Goal: Download file/media

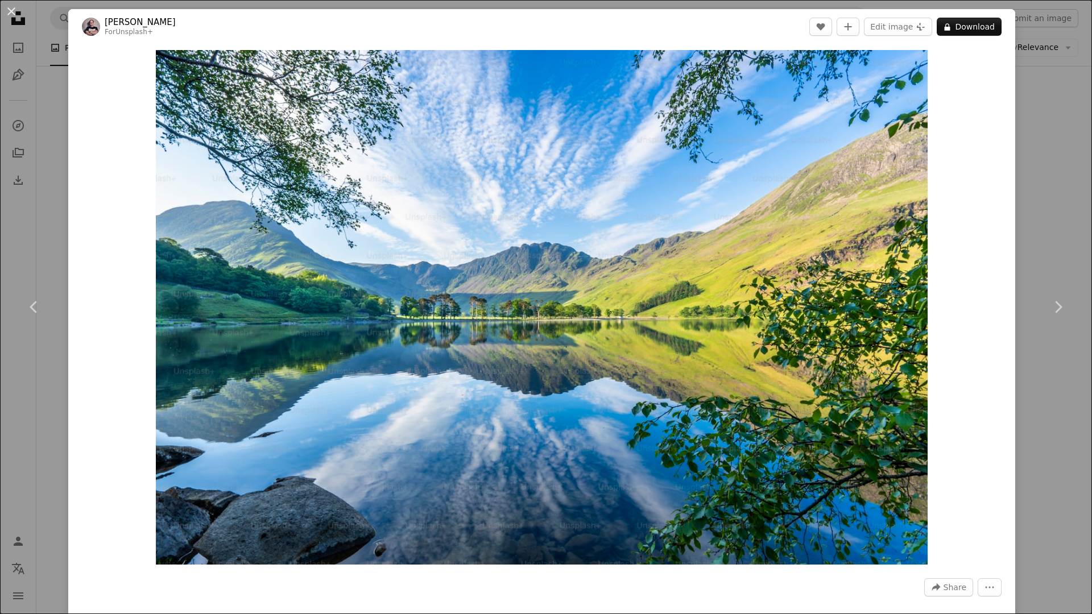
scroll to position [1596, 0]
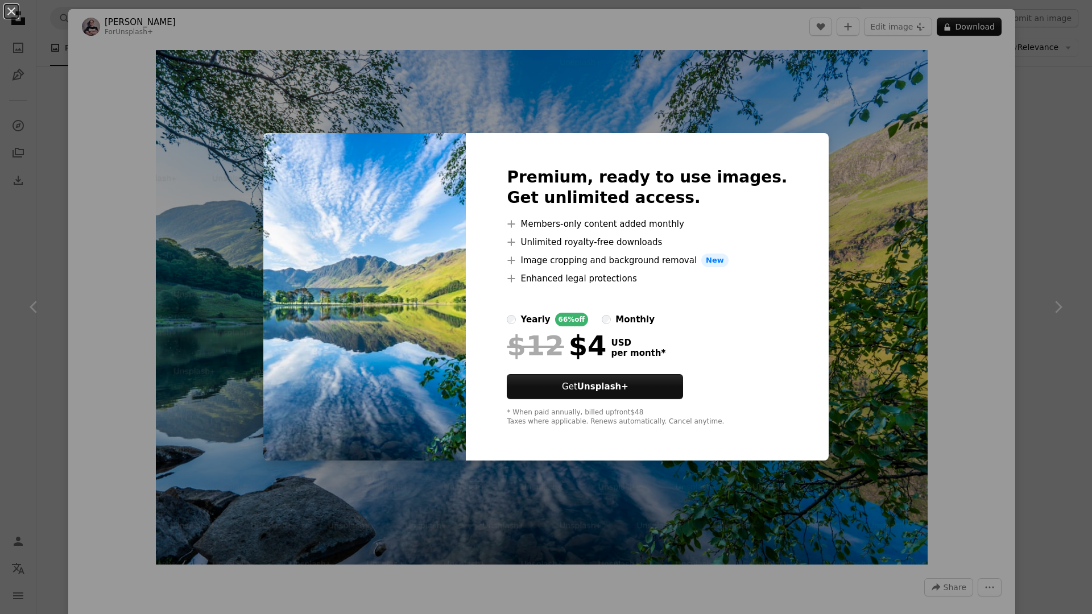
click at [896, 195] on div "An X shape Premium, ready to use images. Get unlimited access. A plus sign Memb…" at bounding box center [546, 307] width 1092 height 614
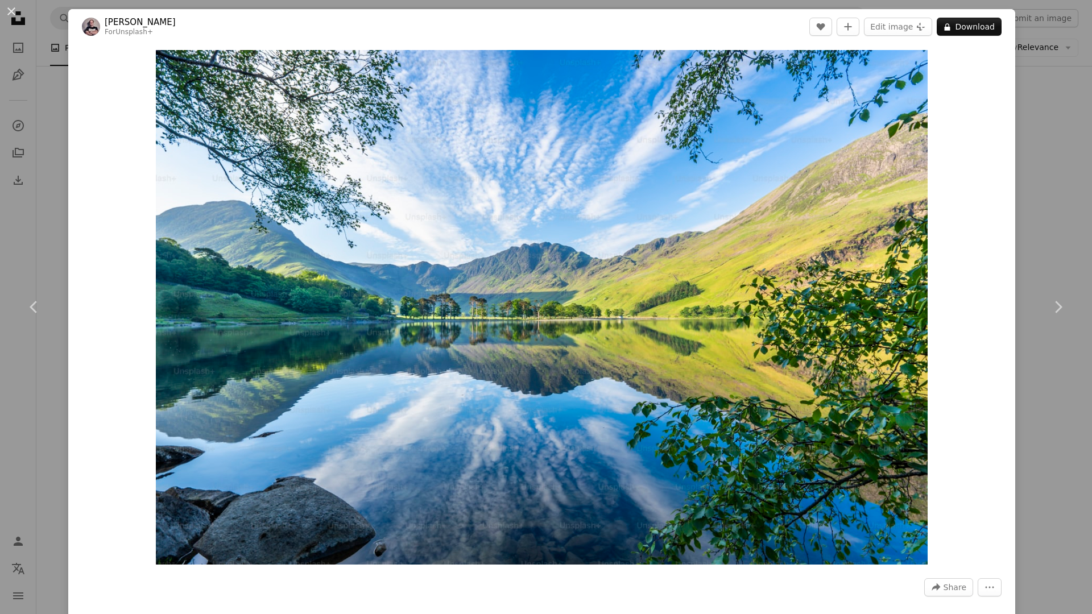
click at [54, 60] on div "An X shape Chevron left Chevron right [PERSON_NAME] For Unsplash+ A heart A plu…" at bounding box center [546, 307] width 1092 height 614
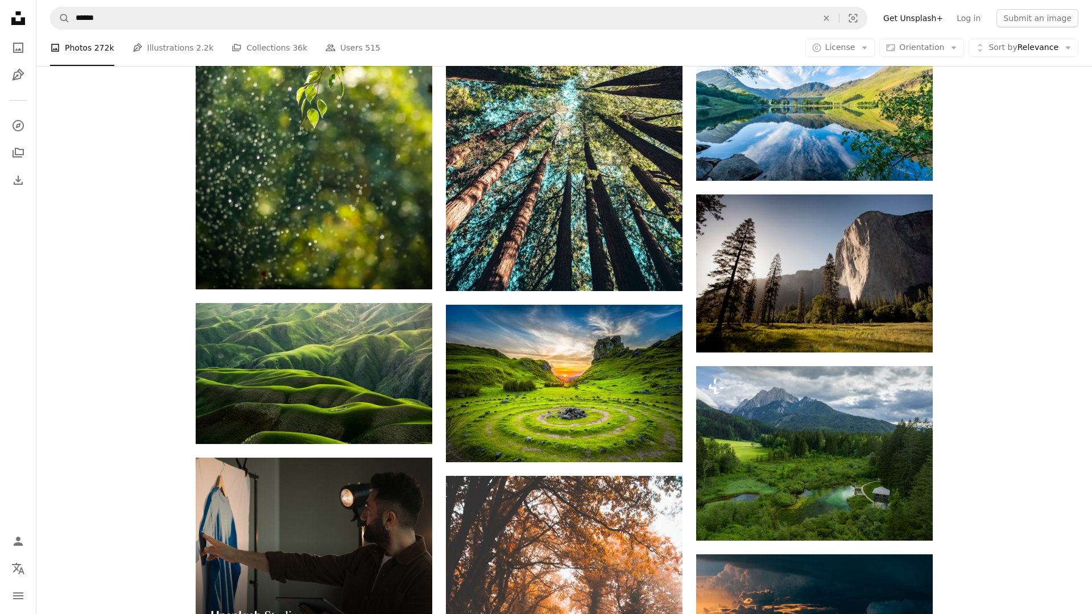
scroll to position [1945, 0]
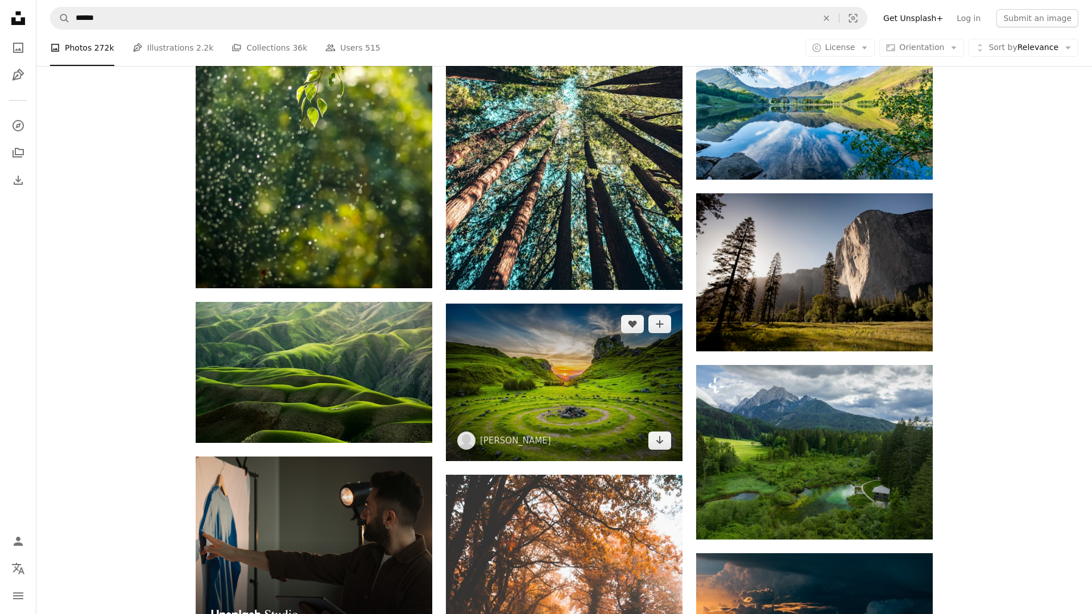
click at [531, 379] on img at bounding box center [564, 383] width 237 height 158
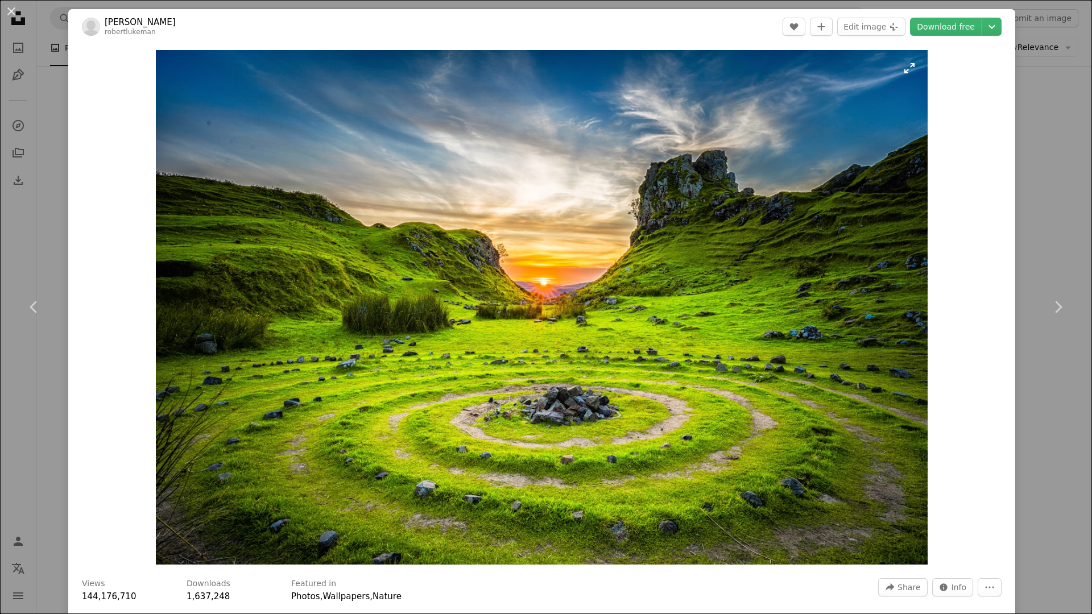
click at [543, 367] on img "Zoom in on this image" at bounding box center [542, 307] width 772 height 515
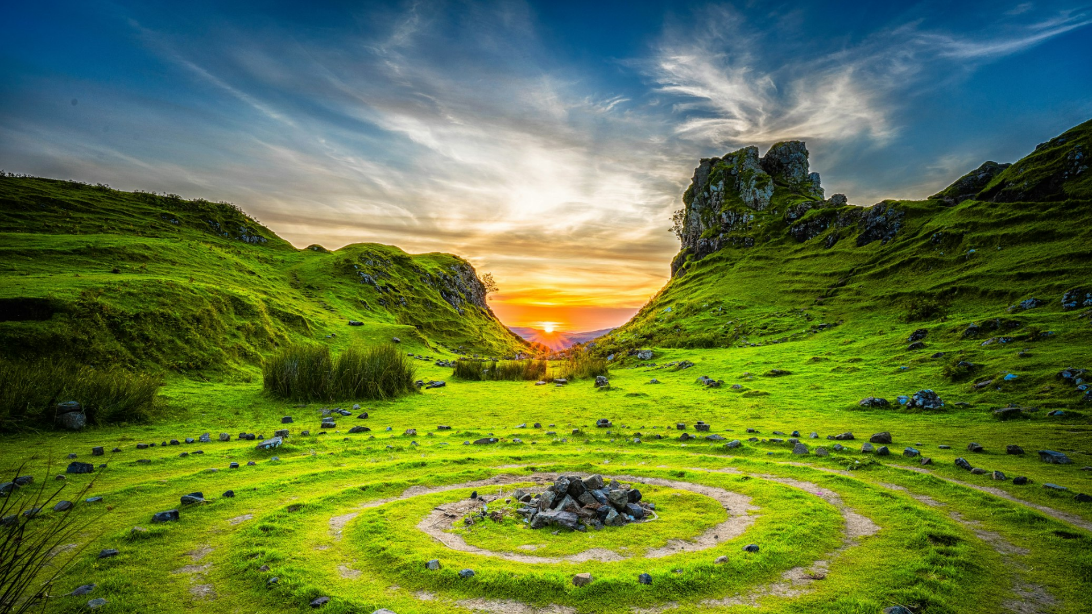
scroll to position [58, 0]
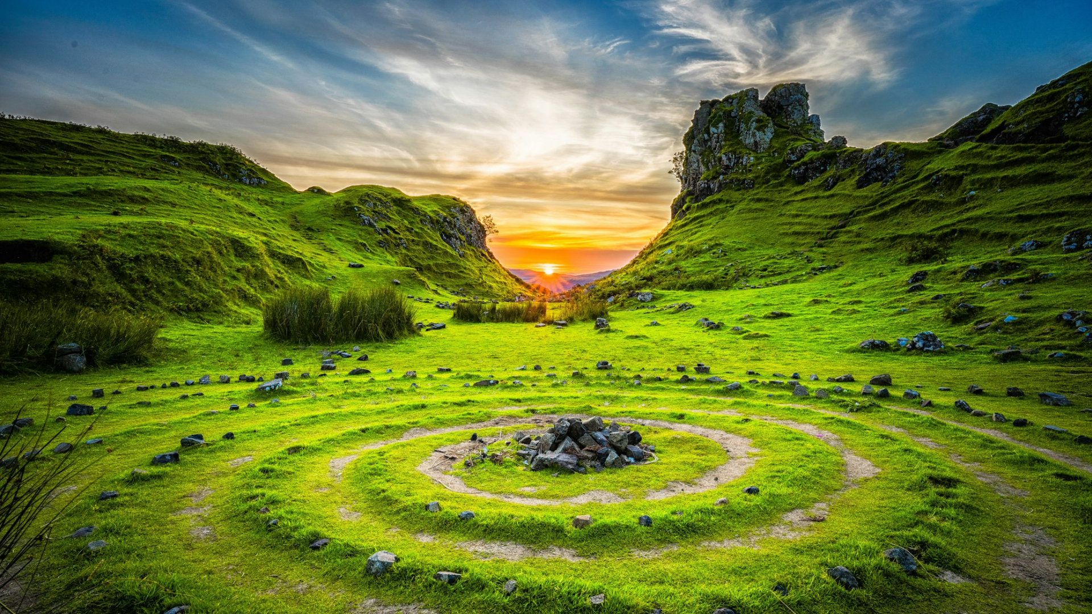
click at [543, 367] on img "Zoom out on this image" at bounding box center [545, 305] width 1093 height 729
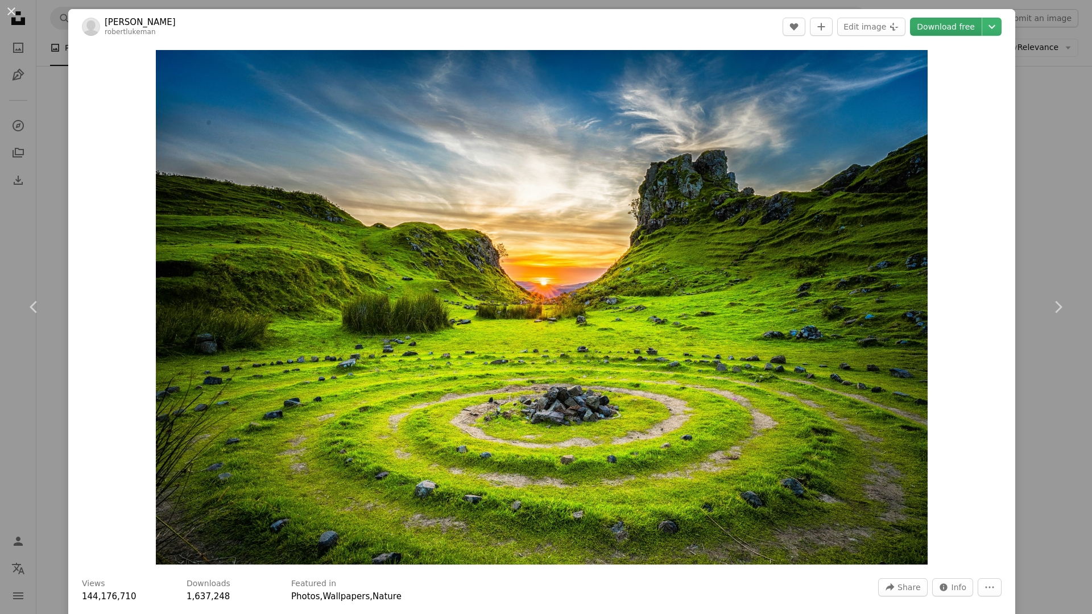
click at [965, 25] on link "Download free" at bounding box center [946, 27] width 72 height 18
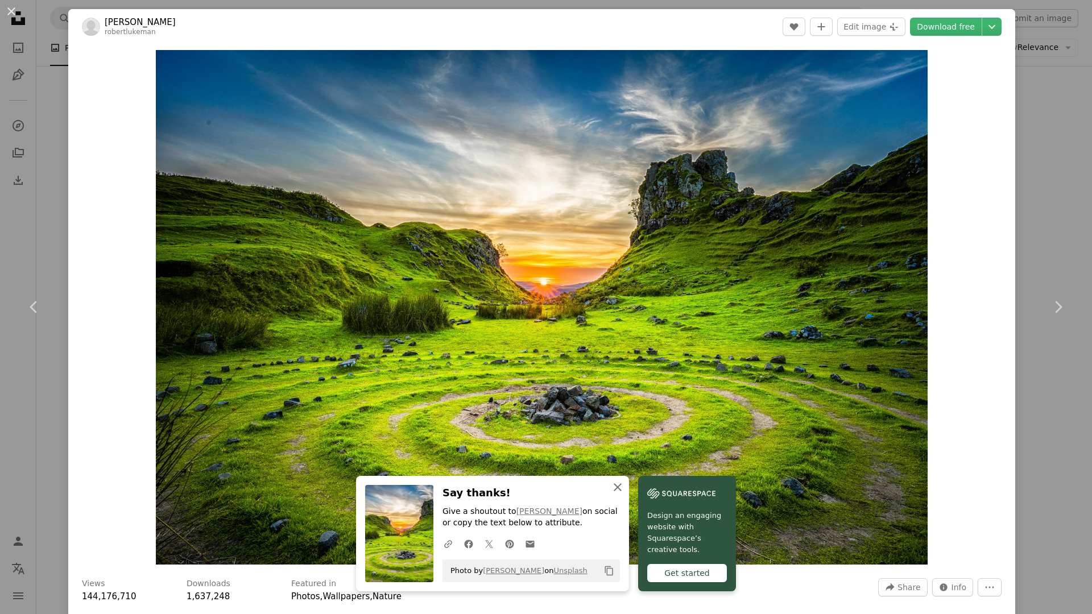
click at [615, 485] on icon "button" at bounding box center [618, 487] width 8 height 8
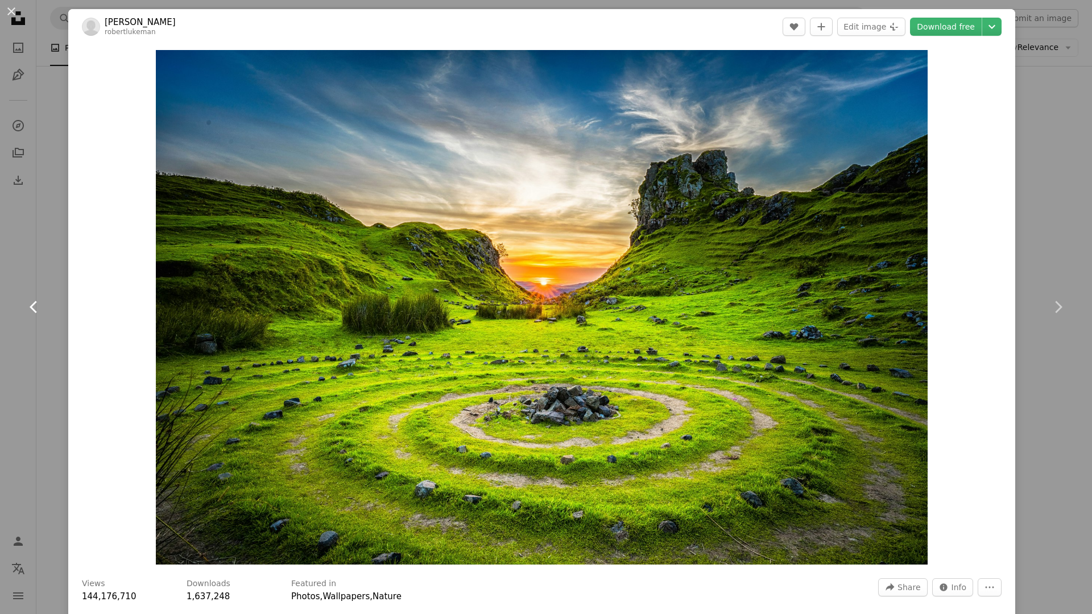
click at [28, 265] on link "Chevron left" at bounding box center [34, 307] width 68 height 109
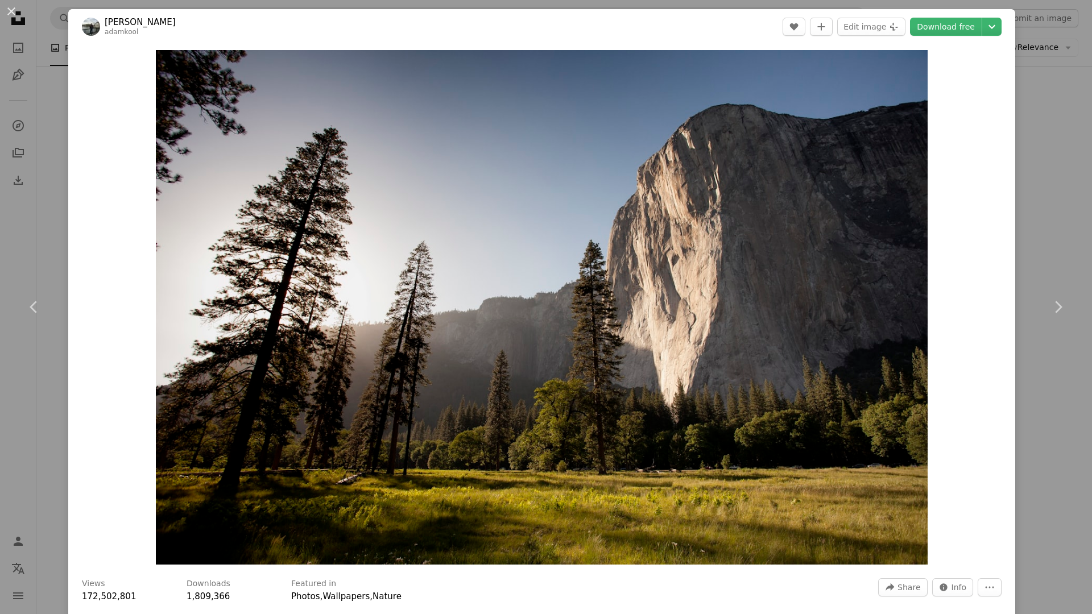
click at [48, 237] on div "An X shape Chevron left Chevron right [PERSON_NAME] adamkool A heart A plus sig…" at bounding box center [546, 307] width 1092 height 614
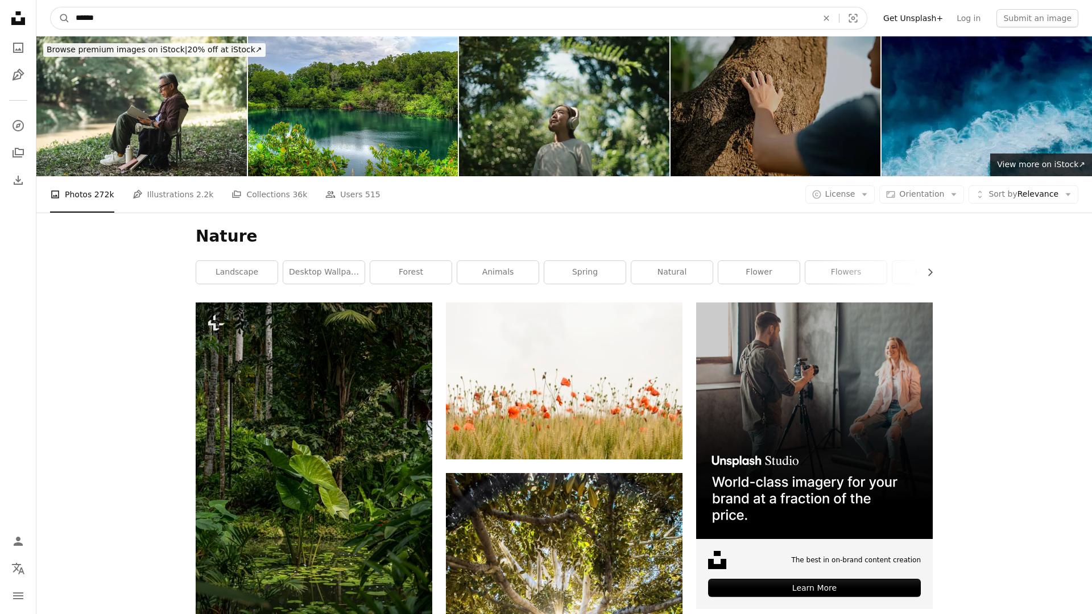
click at [231, 13] on input "******" at bounding box center [442, 18] width 744 height 22
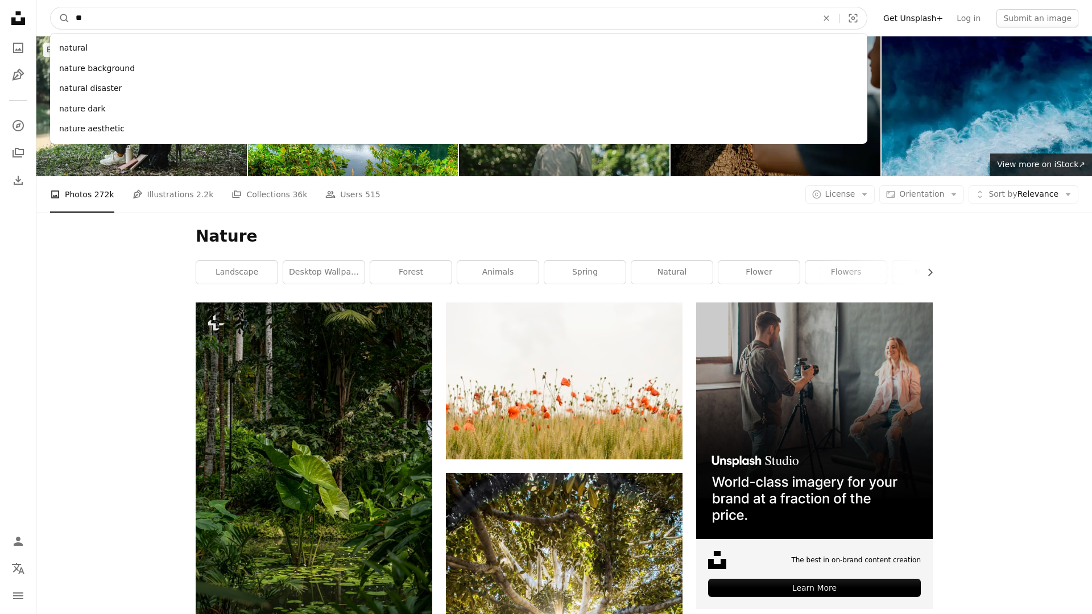
type input "*"
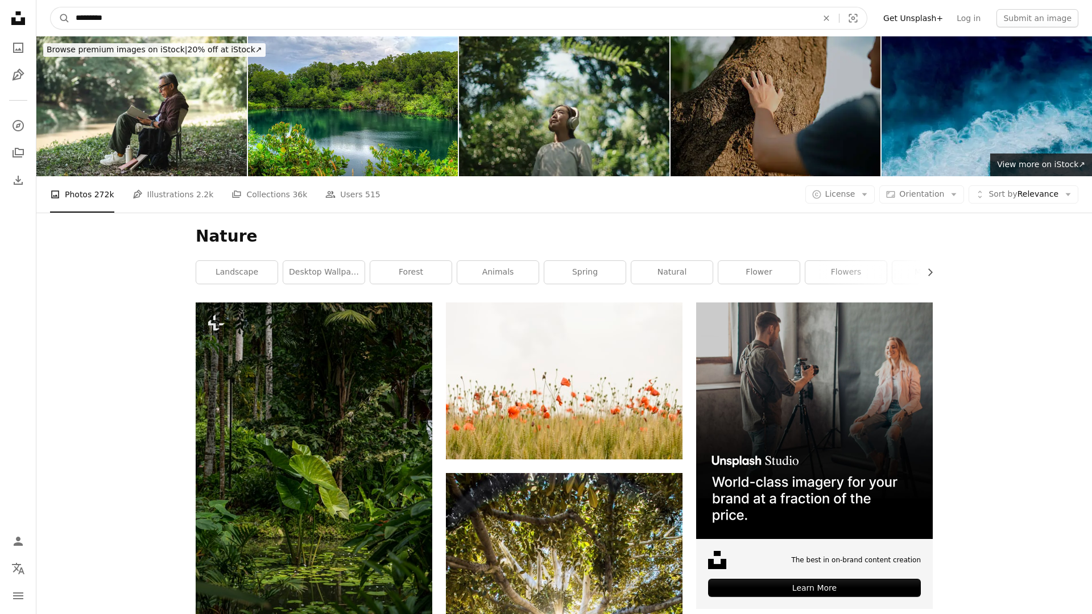
type input "*********"
click at [51, 7] on button "A magnifying glass" at bounding box center [60, 18] width 19 height 22
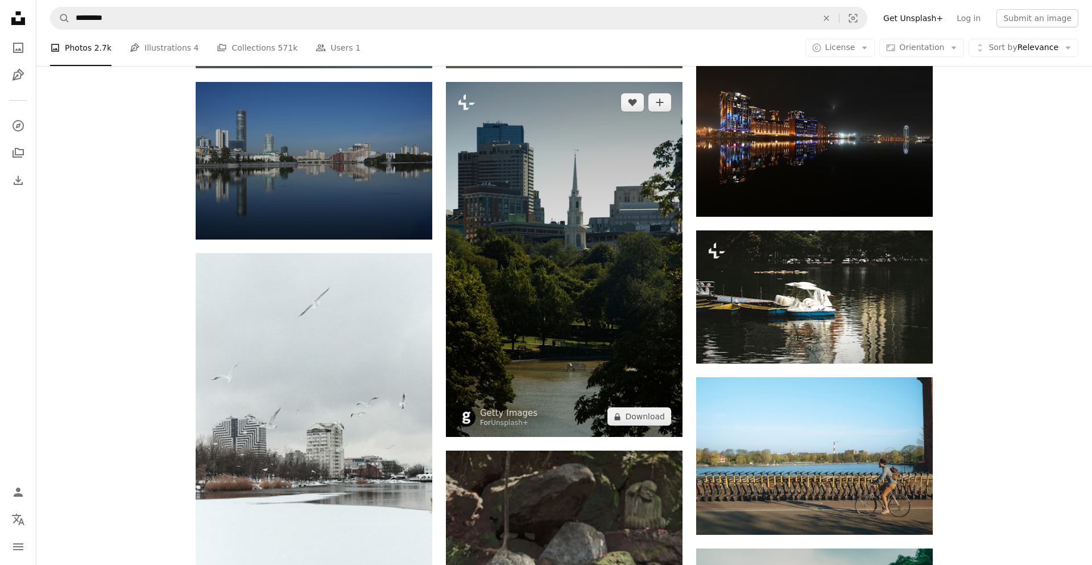
scroll to position [563, 0]
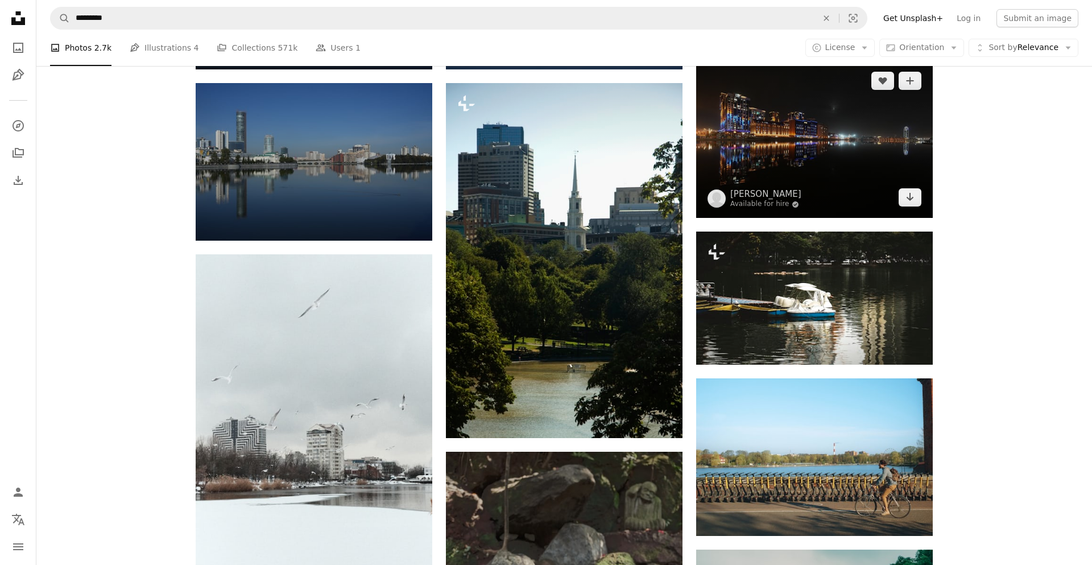
click at [803, 173] on img at bounding box center [814, 139] width 237 height 158
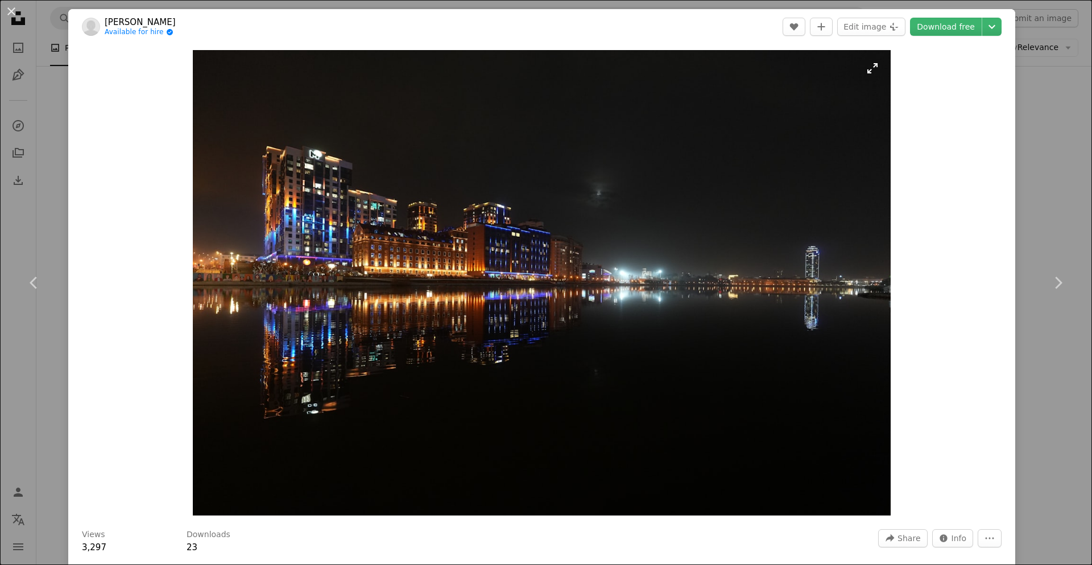
click at [746, 303] on img "Zoom in on this image" at bounding box center [542, 282] width 698 height 465
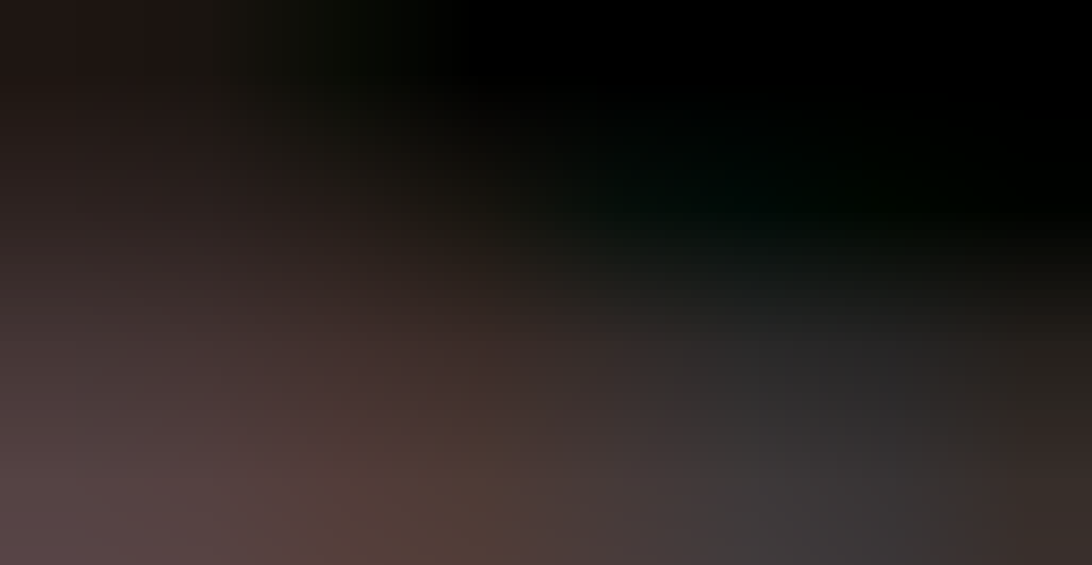
scroll to position [82, 0]
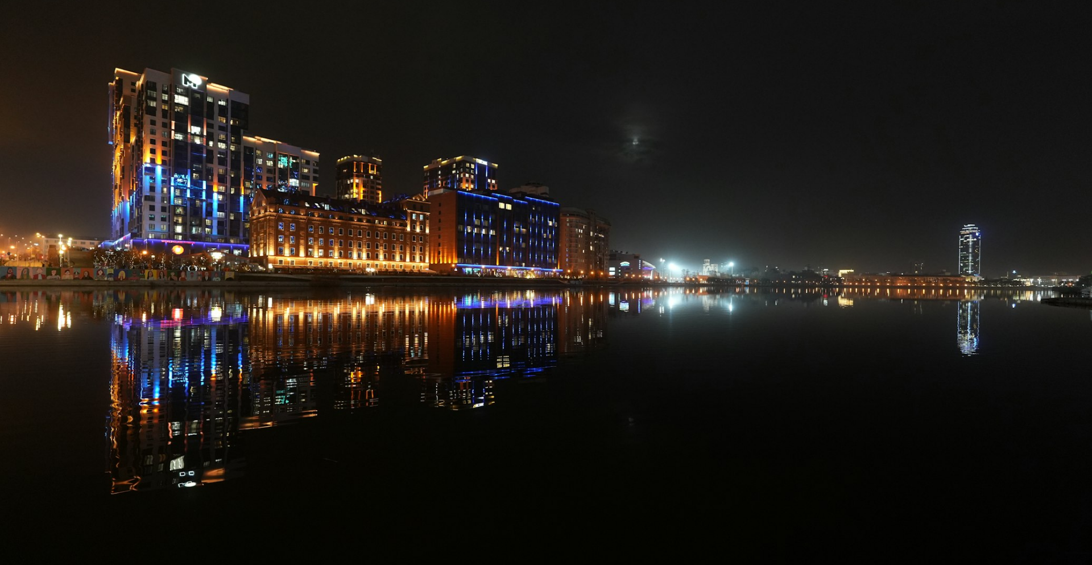
click at [746, 303] on img "Zoom out on this image" at bounding box center [545, 282] width 1093 height 729
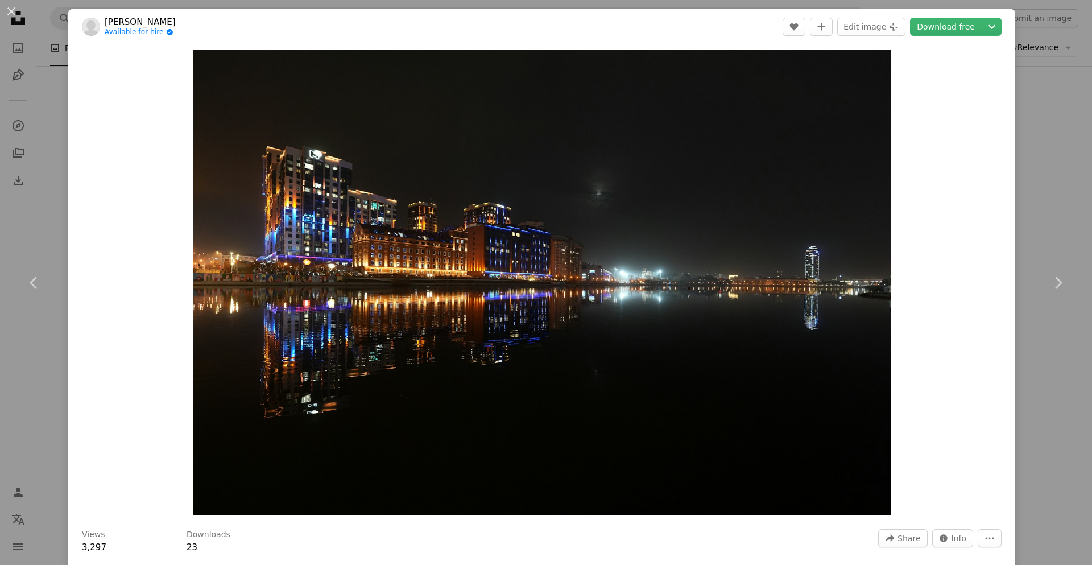
click at [44, 86] on div "An X shape Chevron left Chevron right Vadim Shevyrin Available for hire A check…" at bounding box center [546, 282] width 1092 height 565
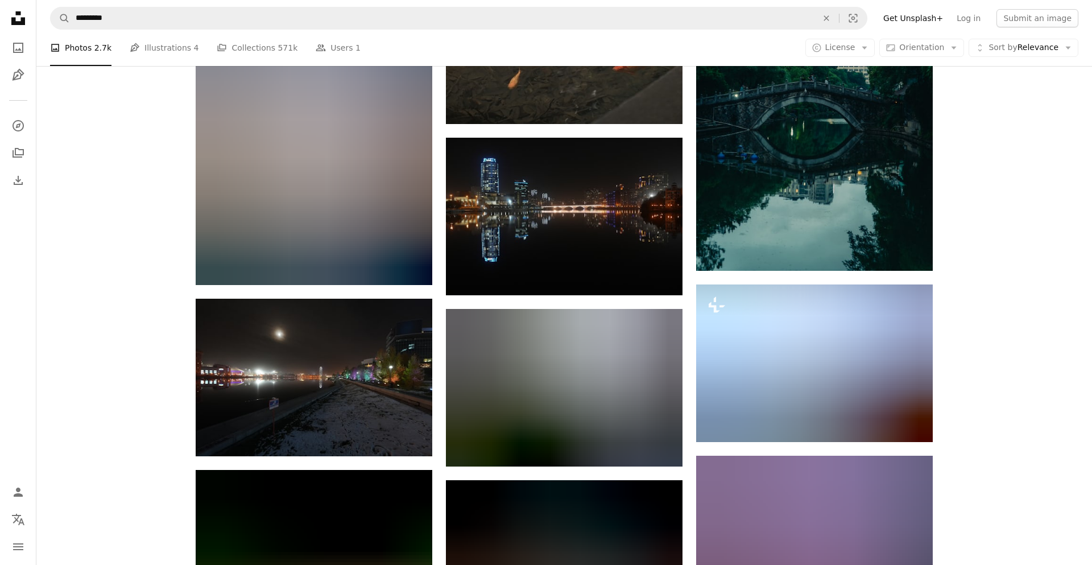
scroll to position [1197, 0]
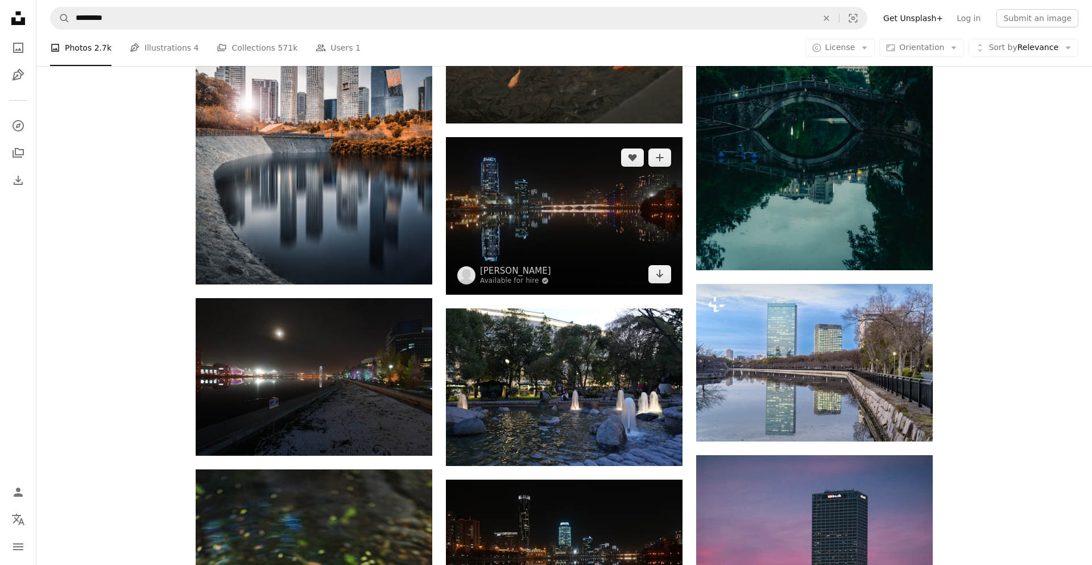
click at [503, 210] on img at bounding box center [564, 216] width 237 height 158
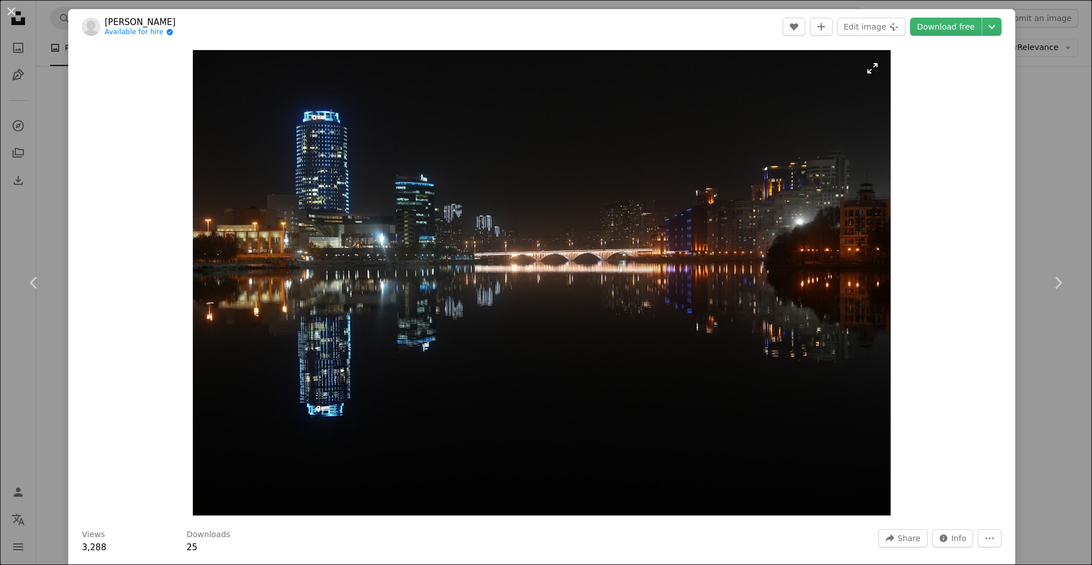
click at [557, 266] on img "Zoom in on this image" at bounding box center [542, 282] width 698 height 465
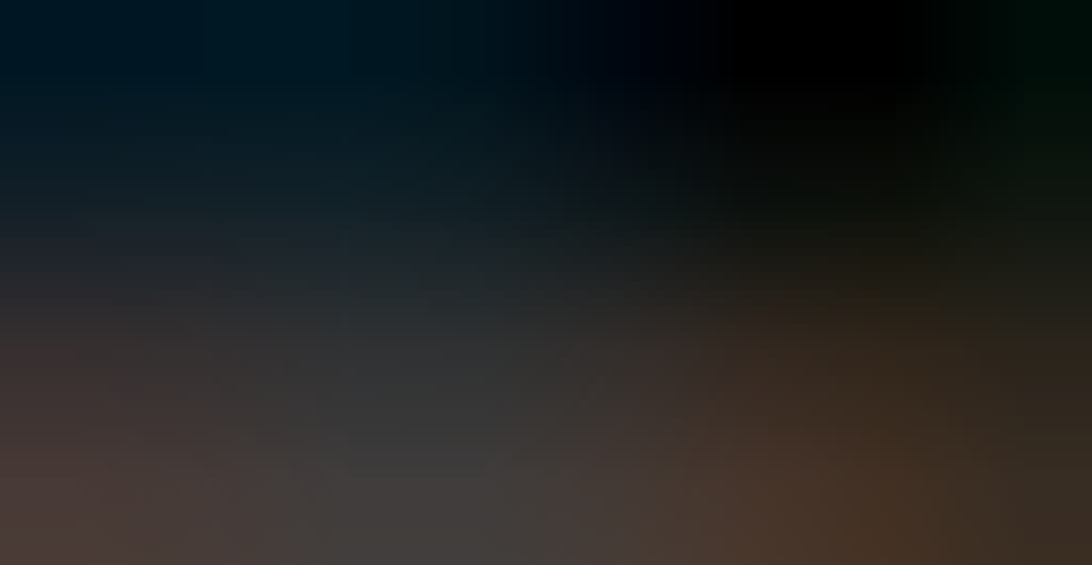
scroll to position [82, 0]
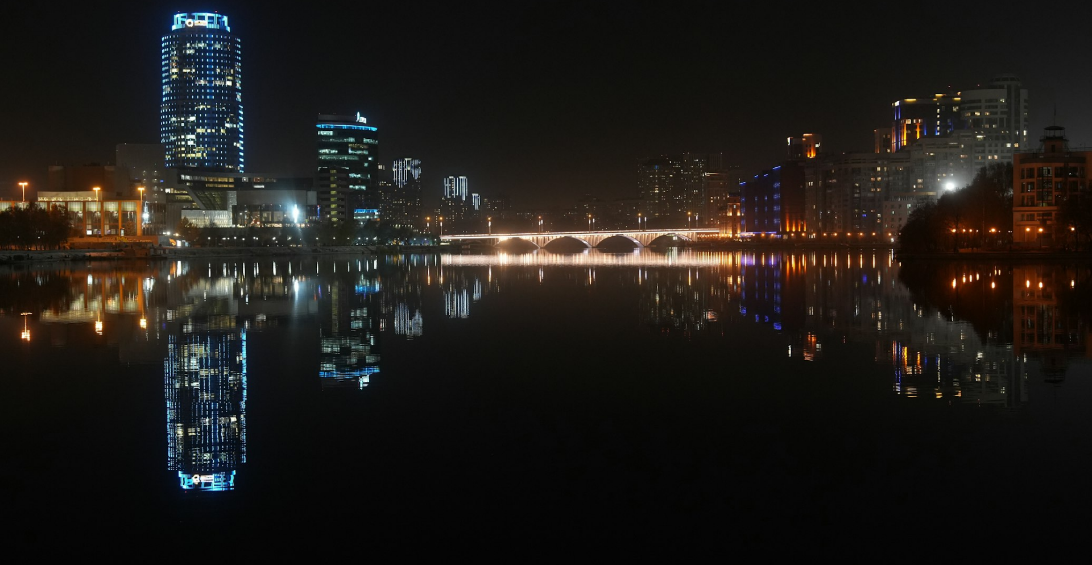
click at [557, 266] on img "Zoom out on this image" at bounding box center [545, 282] width 1093 height 729
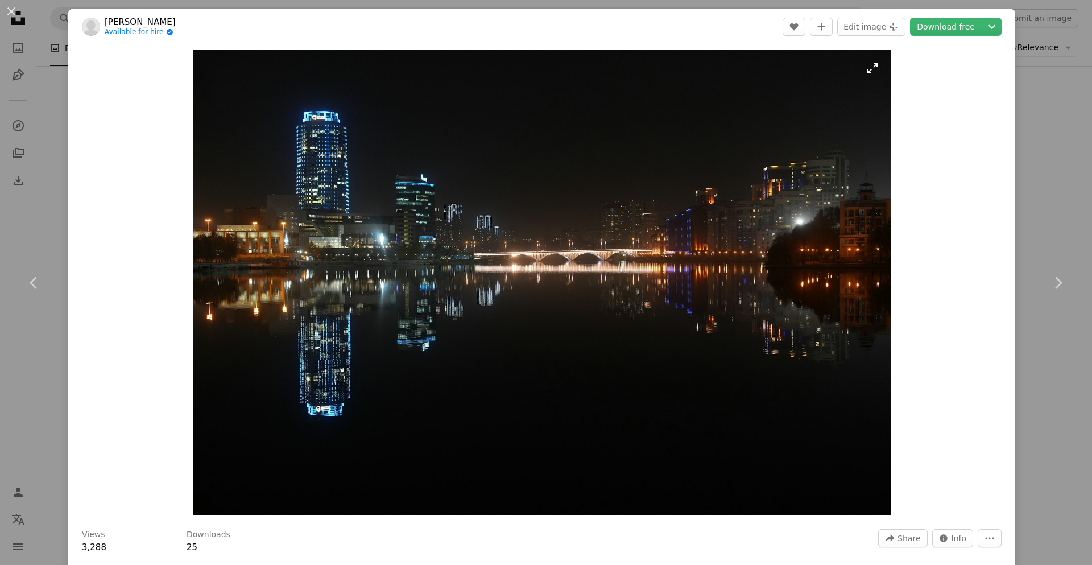
click at [558, 268] on img "Zoom in on this image" at bounding box center [542, 282] width 698 height 465
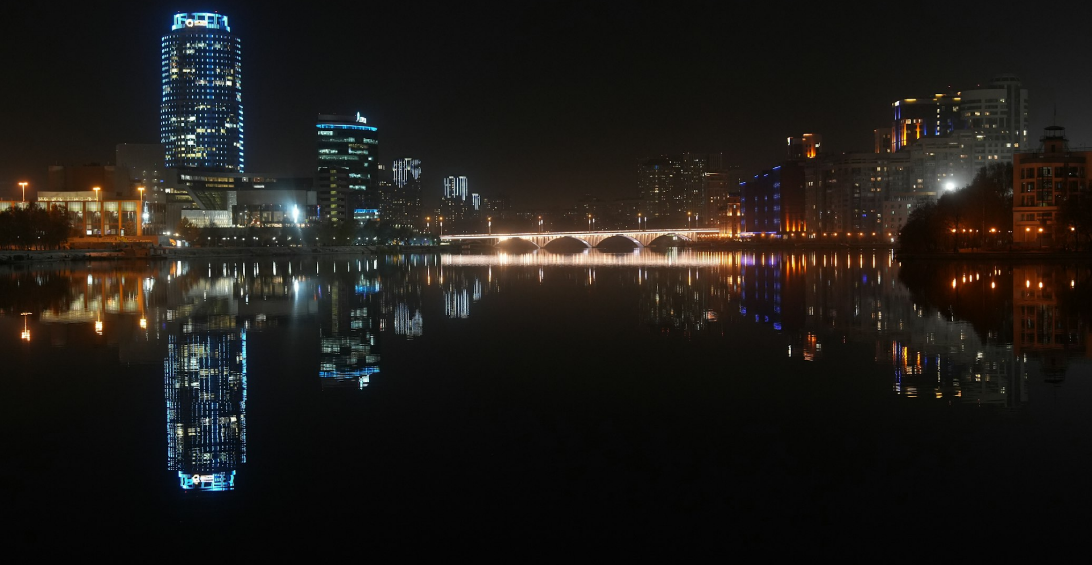
click at [558, 268] on img "Zoom out on this image" at bounding box center [545, 282] width 1093 height 729
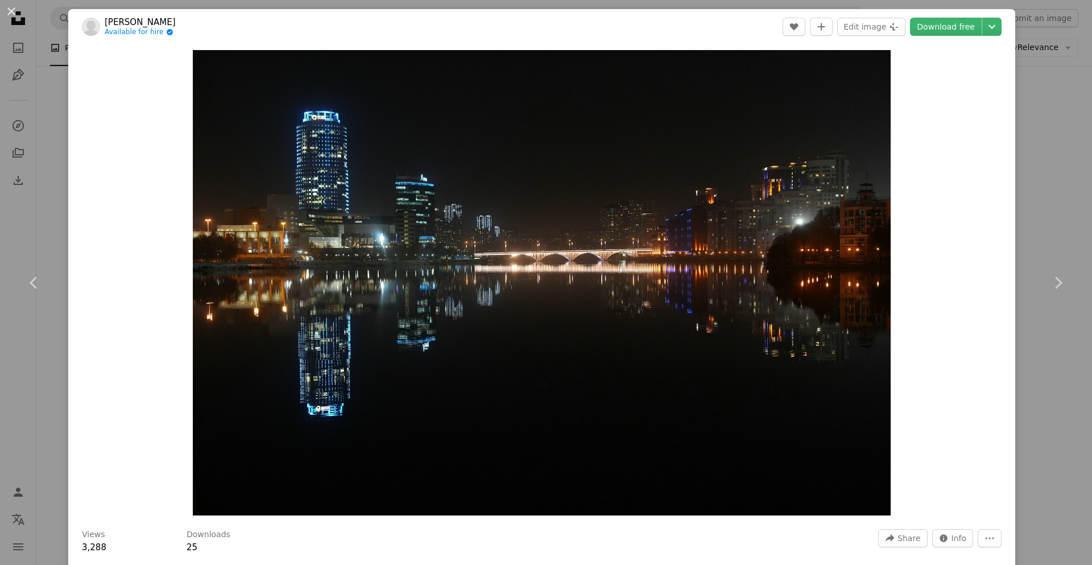
click at [47, 98] on div "An X shape Chevron left Chevron right Vadim Shevyrin Available for hire A check…" at bounding box center [546, 282] width 1092 height 565
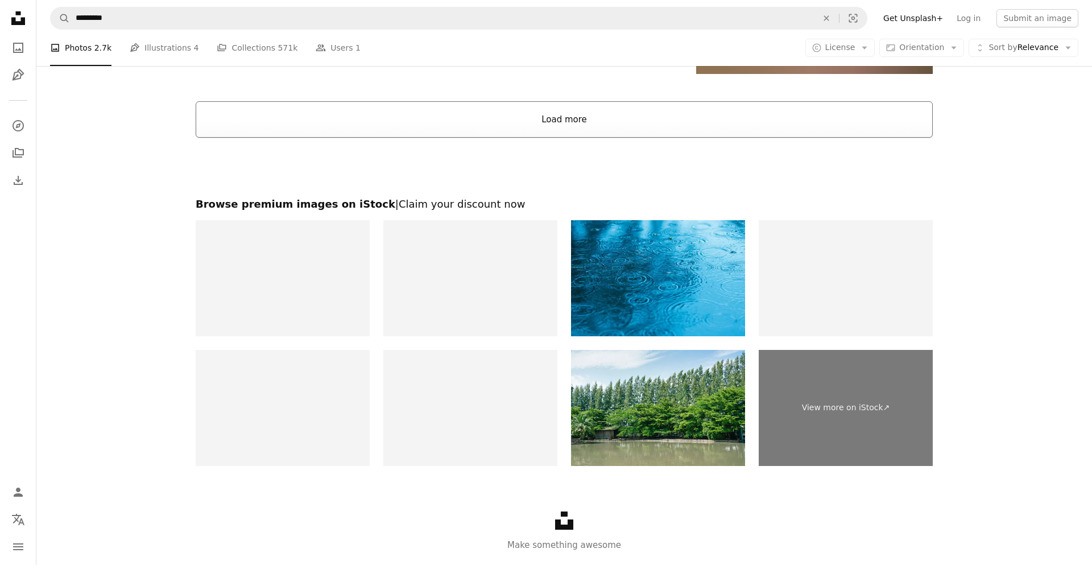
scroll to position [3583, 0]
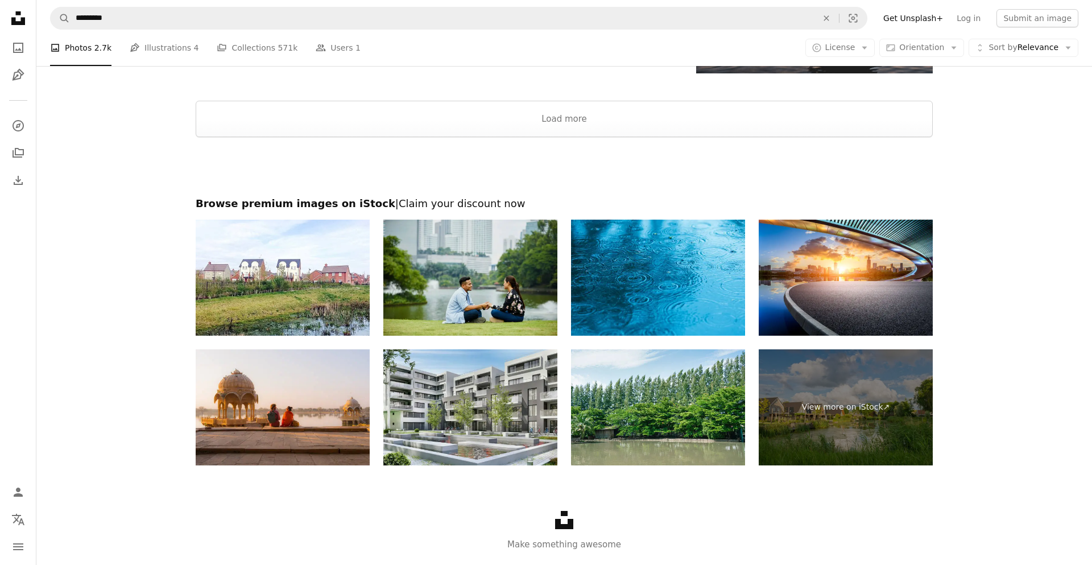
click at [464, 319] on img at bounding box center [470, 278] width 174 height 116
click at [501, 288] on img at bounding box center [470, 278] width 174 height 116
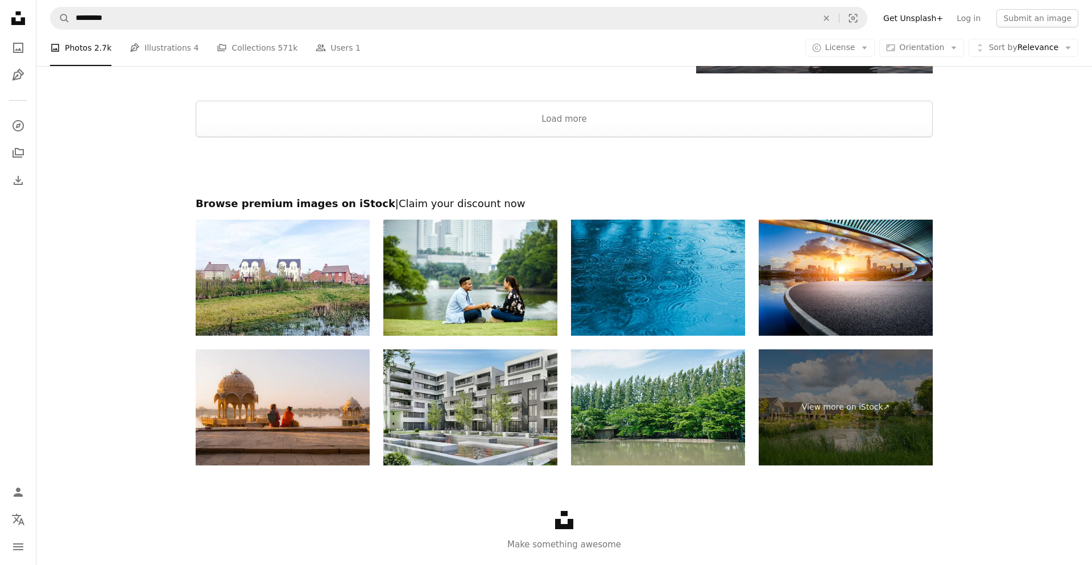
click at [681, 289] on img at bounding box center [658, 278] width 174 height 116
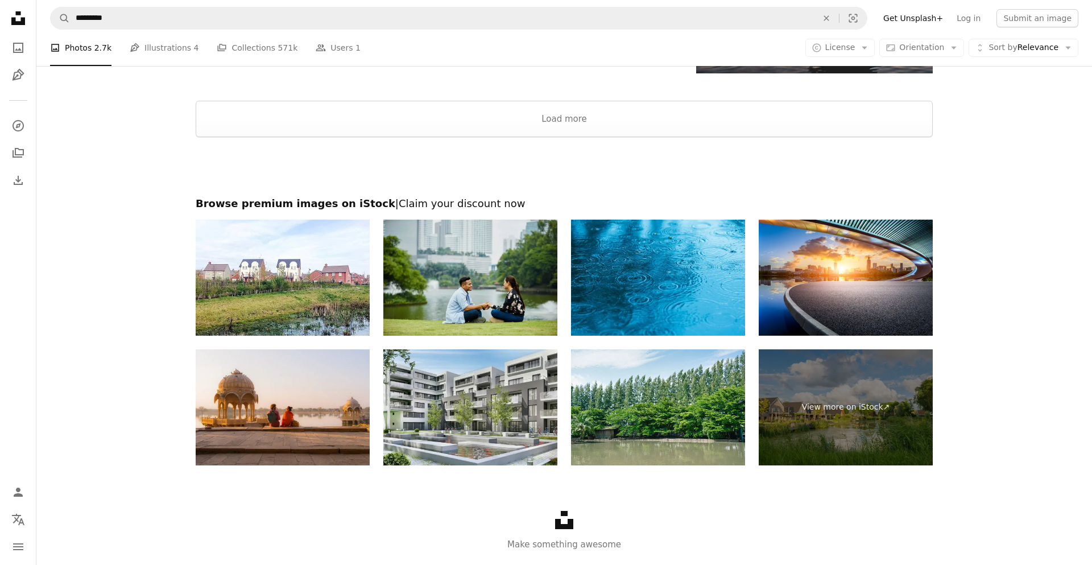
click at [478, 317] on img at bounding box center [470, 278] width 174 height 116
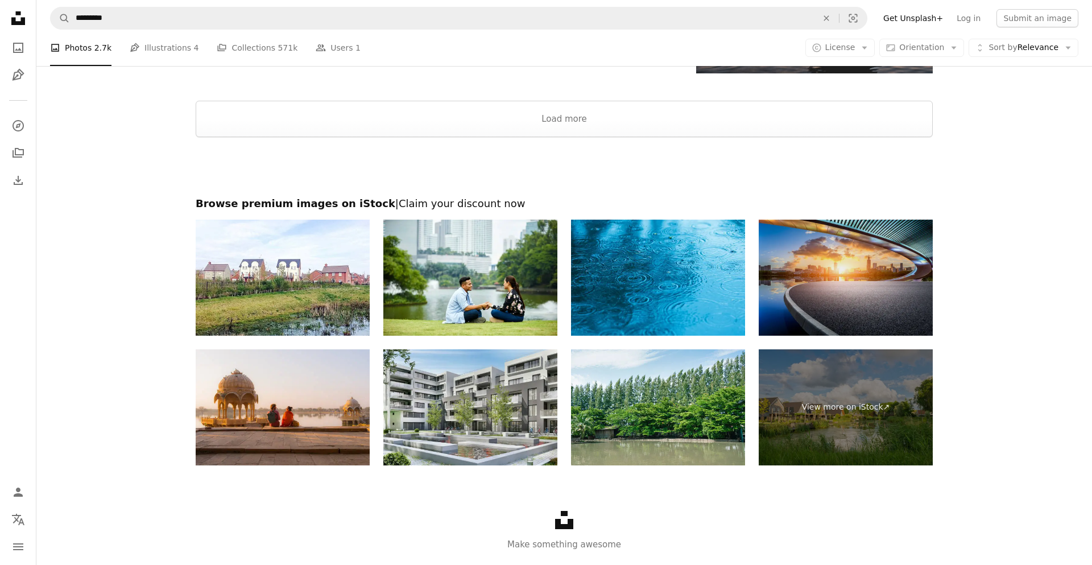
click at [873, 271] on img at bounding box center [846, 278] width 174 height 116
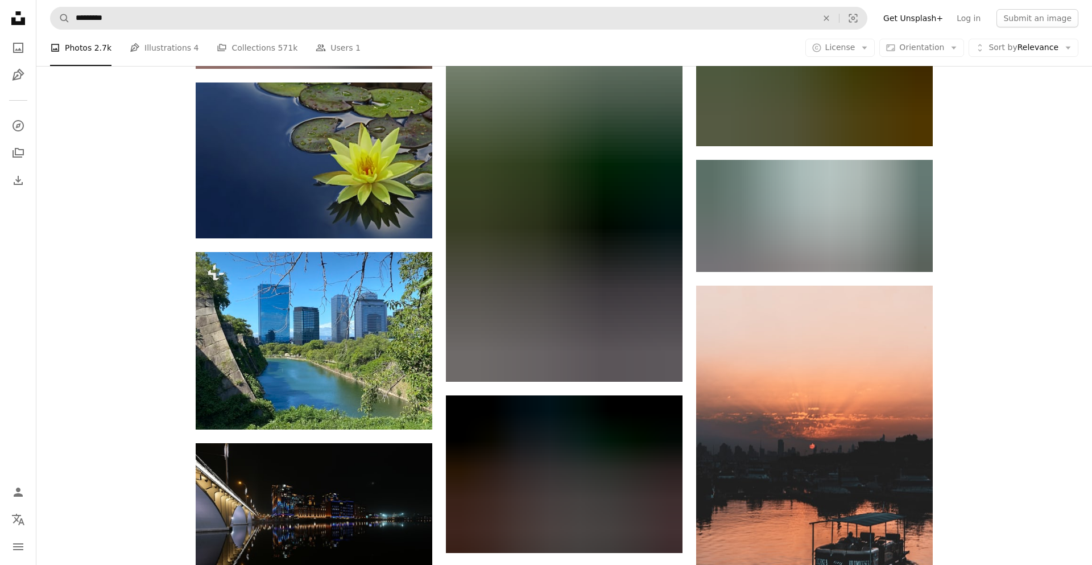
scroll to position [3020, 0]
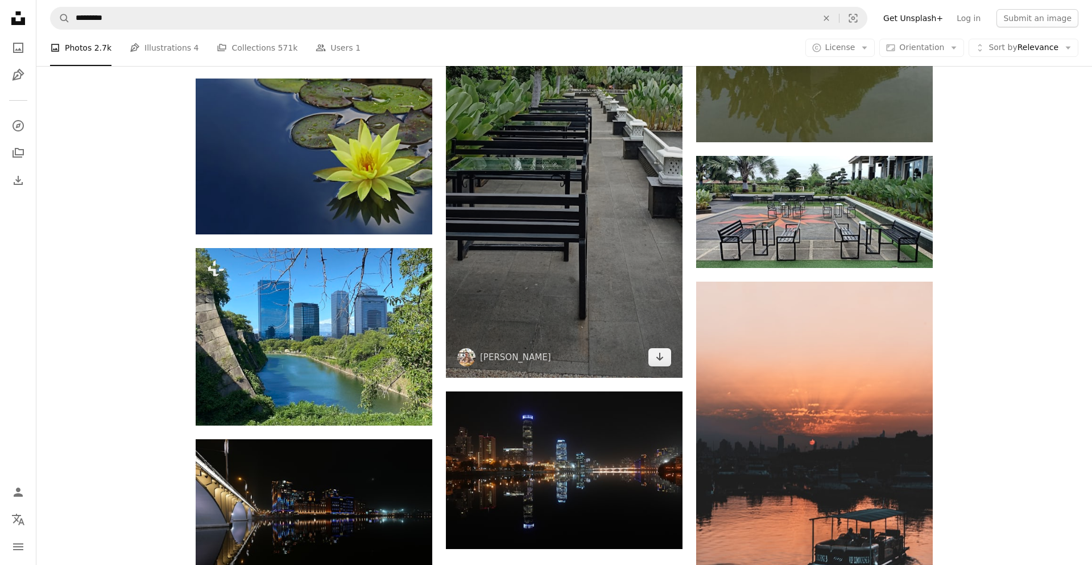
click at [576, 195] on img at bounding box center [564, 127] width 237 height 501
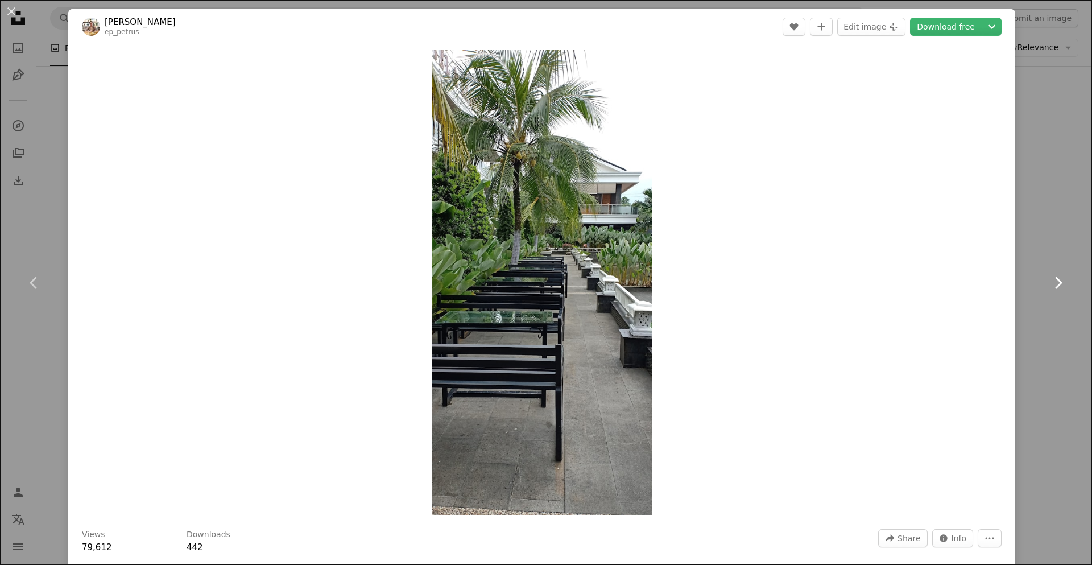
click at [1057, 285] on icon at bounding box center [1058, 282] width 7 height 12
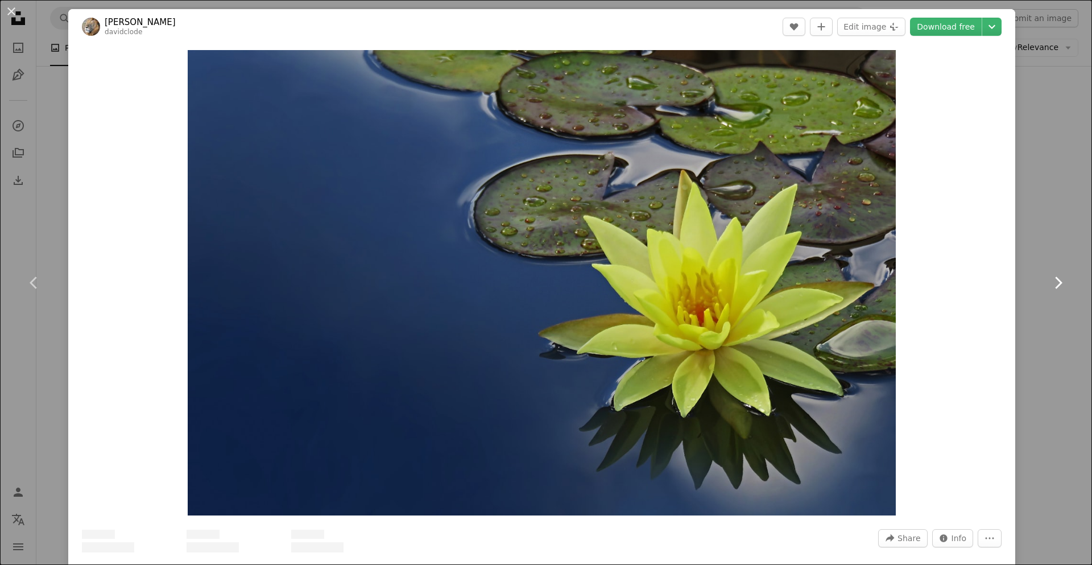
click at [1057, 285] on icon at bounding box center [1058, 282] width 7 height 12
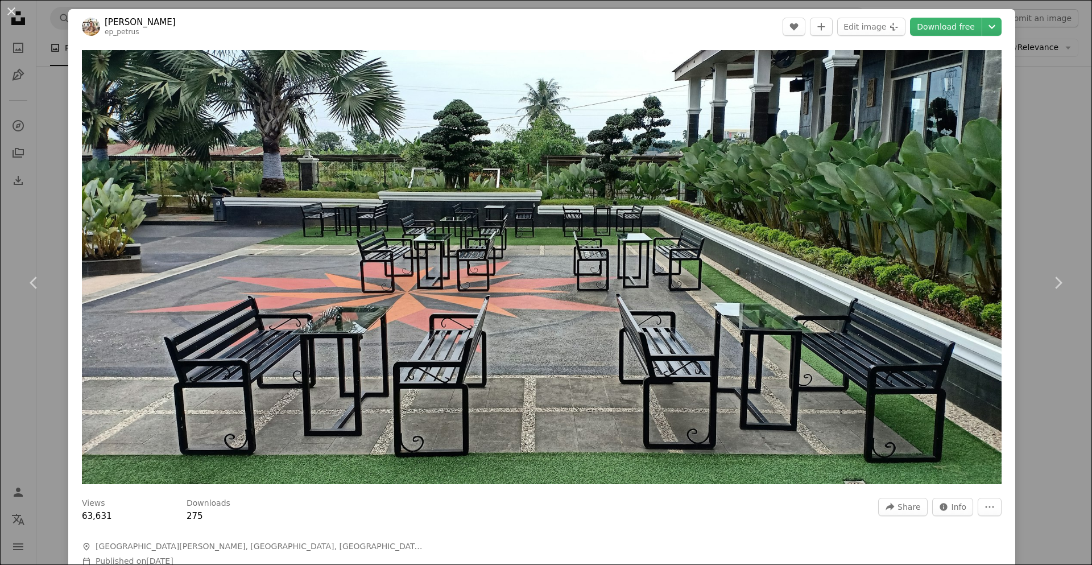
click at [53, 84] on div "An X shape Chevron left Chevron right [PERSON_NAME] ep_petrus A heart A plus si…" at bounding box center [546, 282] width 1092 height 565
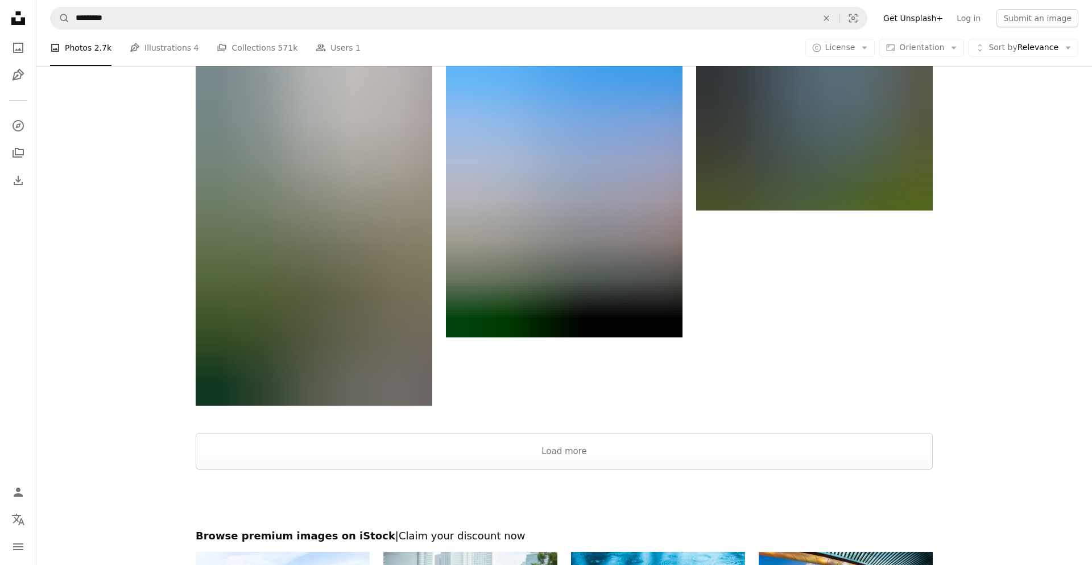
scroll to position [4810, 0]
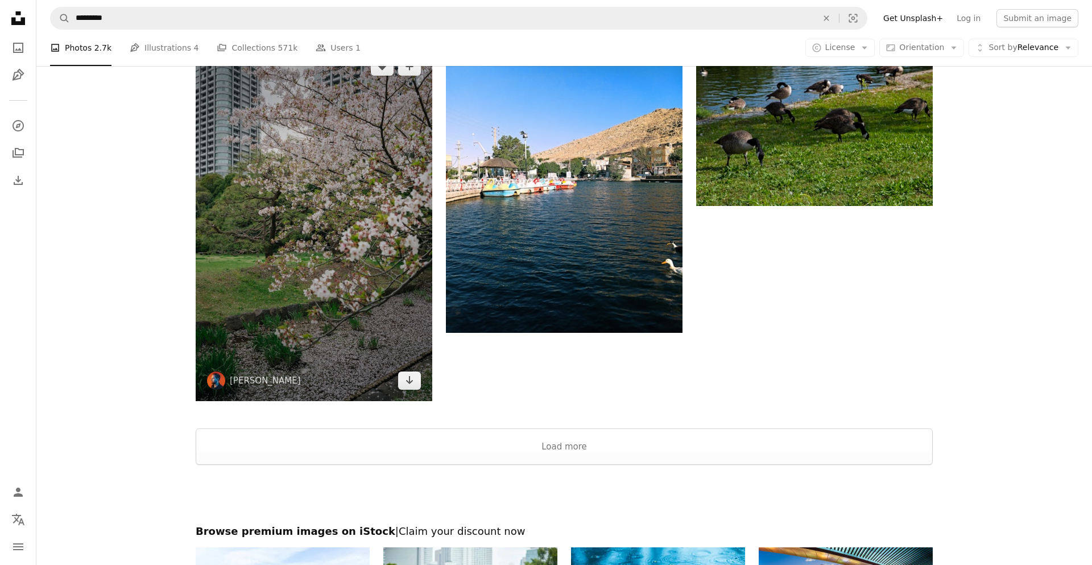
click at [351, 258] on img at bounding box center [314, 223] width 237 height 355
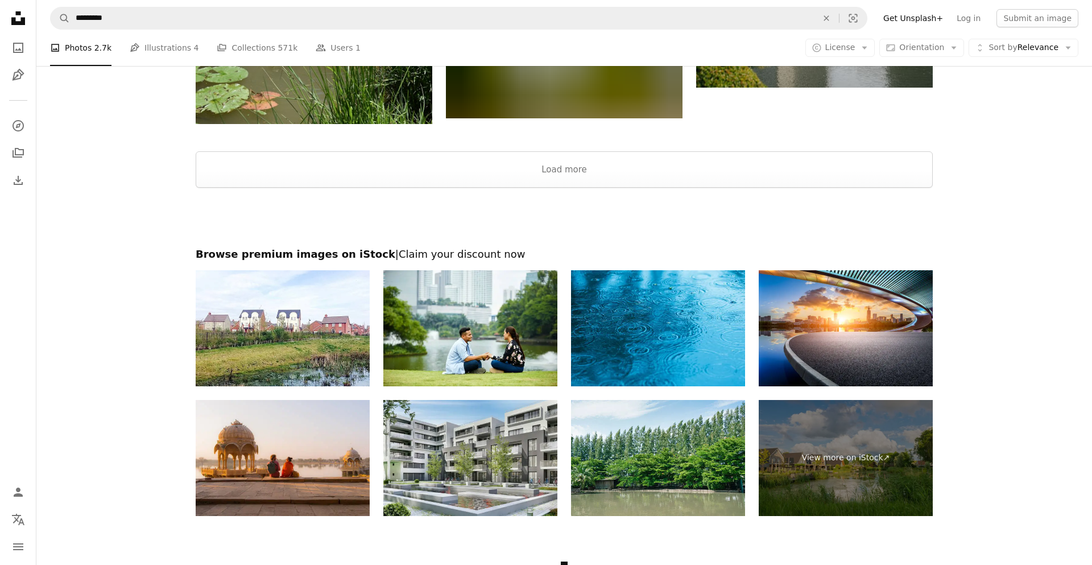
scroll to position [6473, 0]
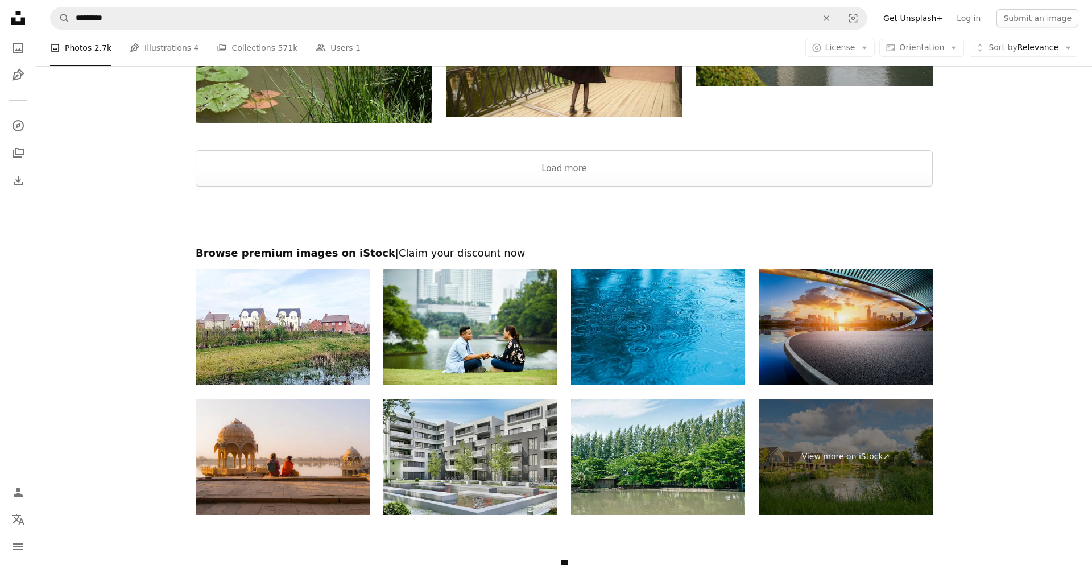
click at [821, 289] on img at bounding box center [846, 327] width 174 height 116
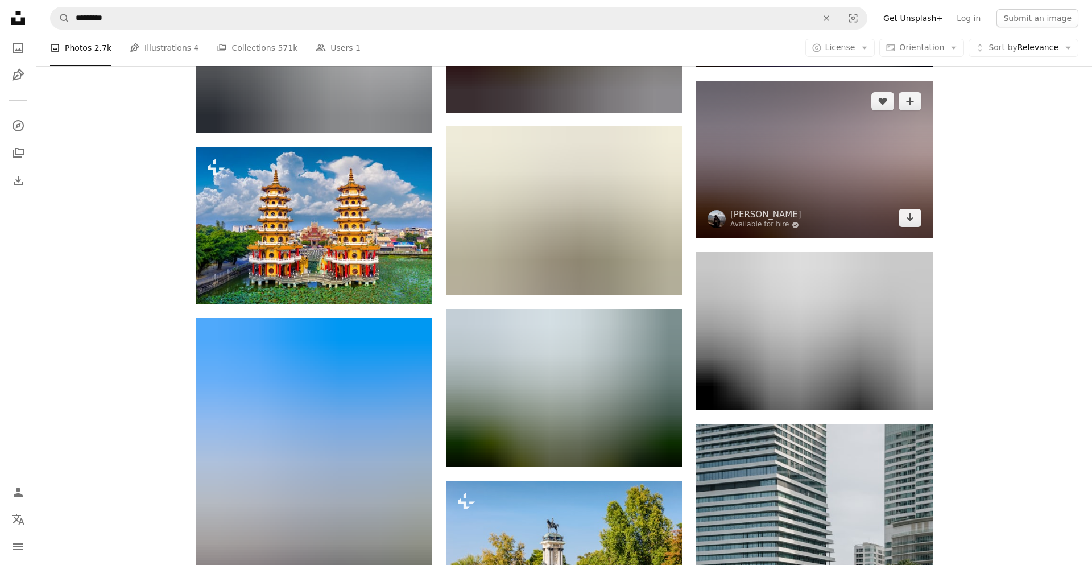
scroll to position [5780, 0]
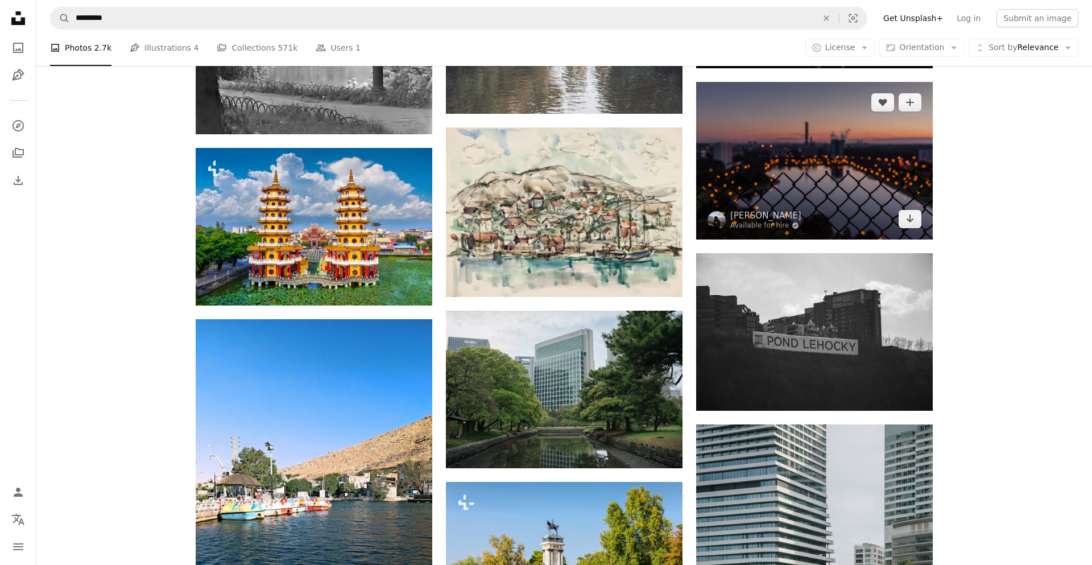
click at [783, 160] on img at bounding box center [814, 161] width 237 height 158
click at [786, 167] on img at bounding box center [814, 161] width 237 height 158
click at [784, 172] on img at bounding box center [814, 161] width 237 height 158
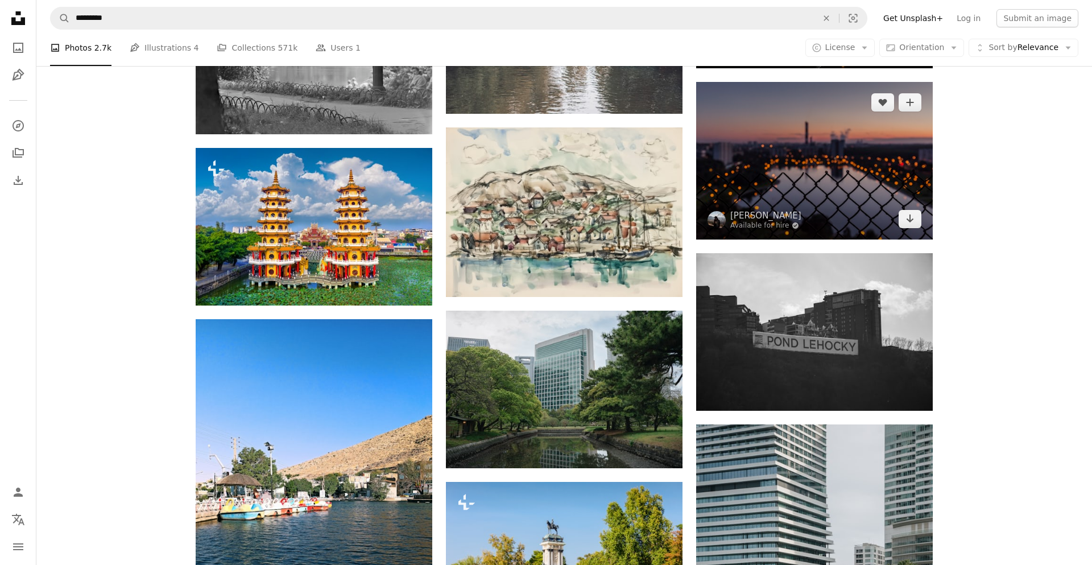
click at [784, 173] on img at bounding box center [814, 161] width 237 height 158
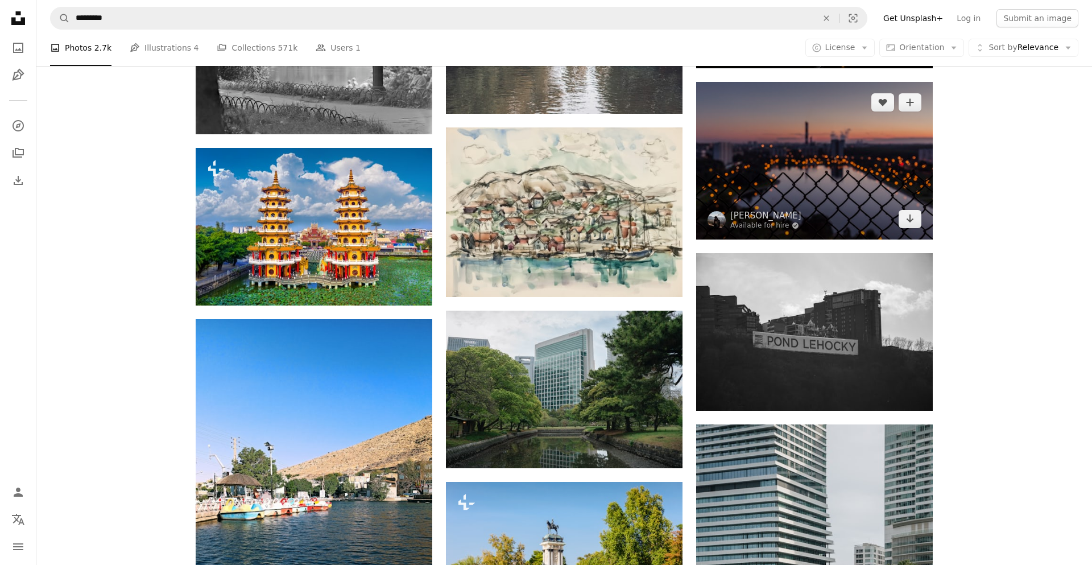
click at [784, 173] on img at bounding box center [814, 161] width 237 height 158
click at [791, 170] on img at bounding box center [814, 161] width 237 height 158
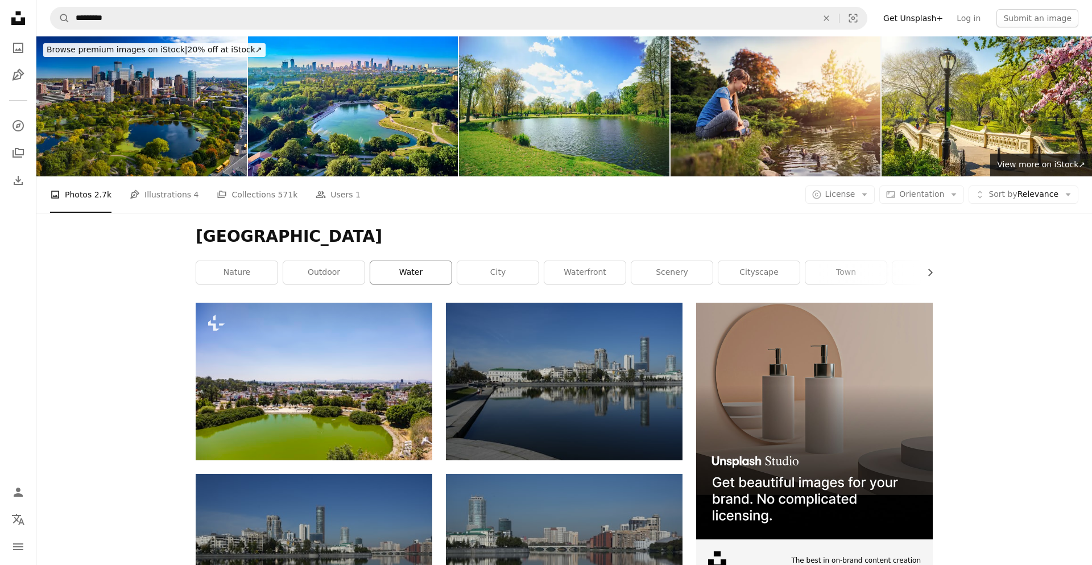
click at [424, 273] on link "water" at bounding box center [410, 272] width 81 height 23
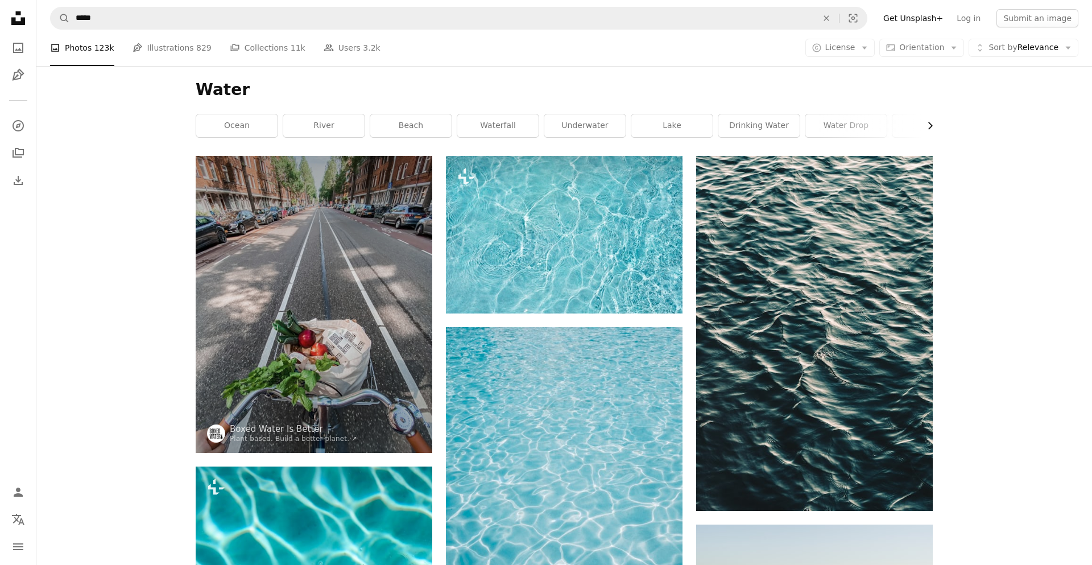
click at [930, 126] on icon "Chevron right" at bounding box center [929, 125] width 11 height 11
click at [888, 125] on link "glass of water" at bounding box center [891, 125] width 81 height 23
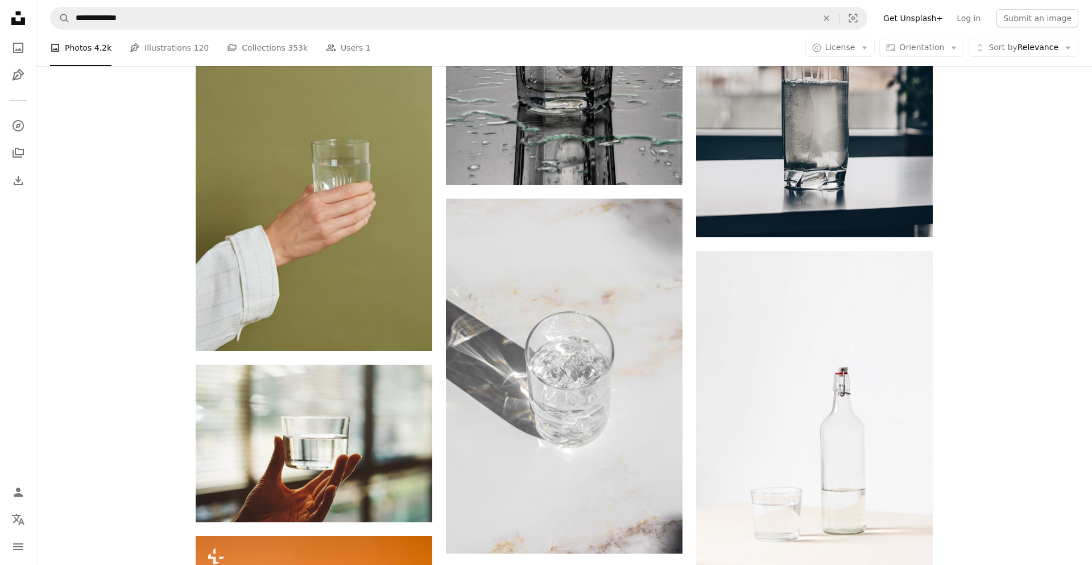
scroll to position [1061, 0]
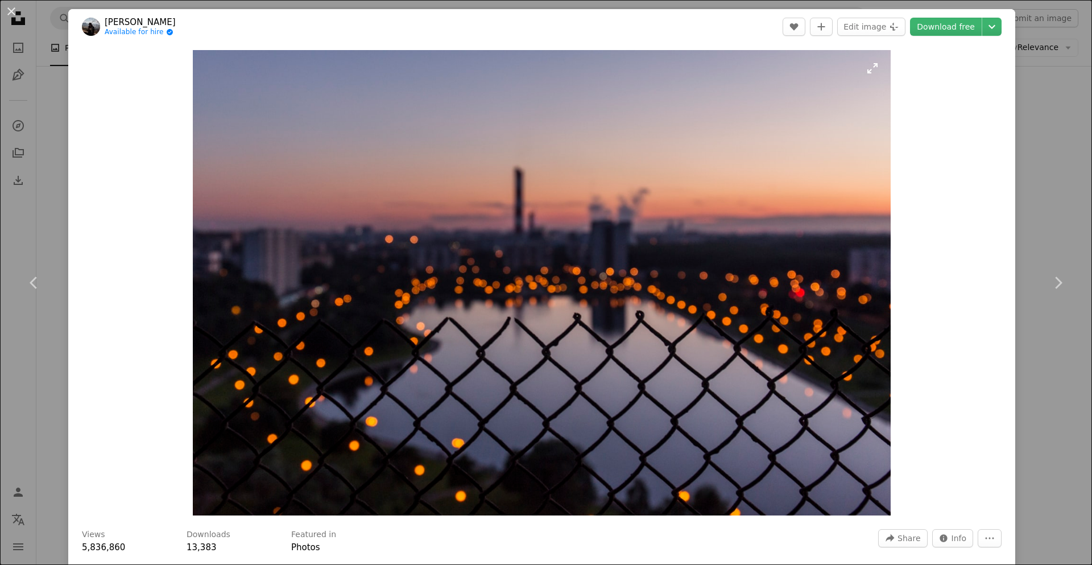
scroll to position [5780, 0]
click at [524, 171] on img "Zoom in on this image" at bounding box center [542, 282] width 698 height 465
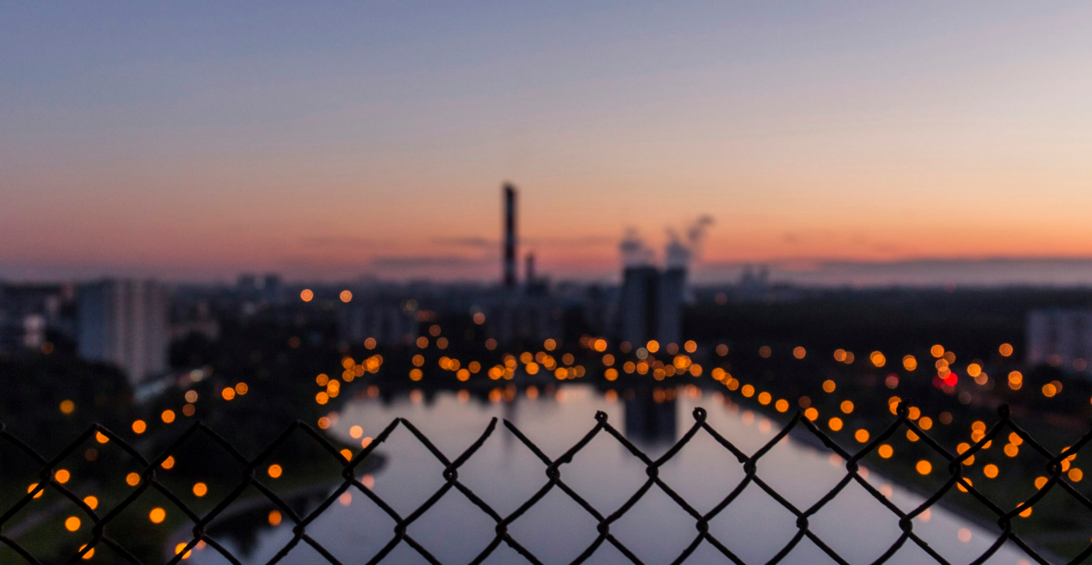
scroll to position [82, 0]
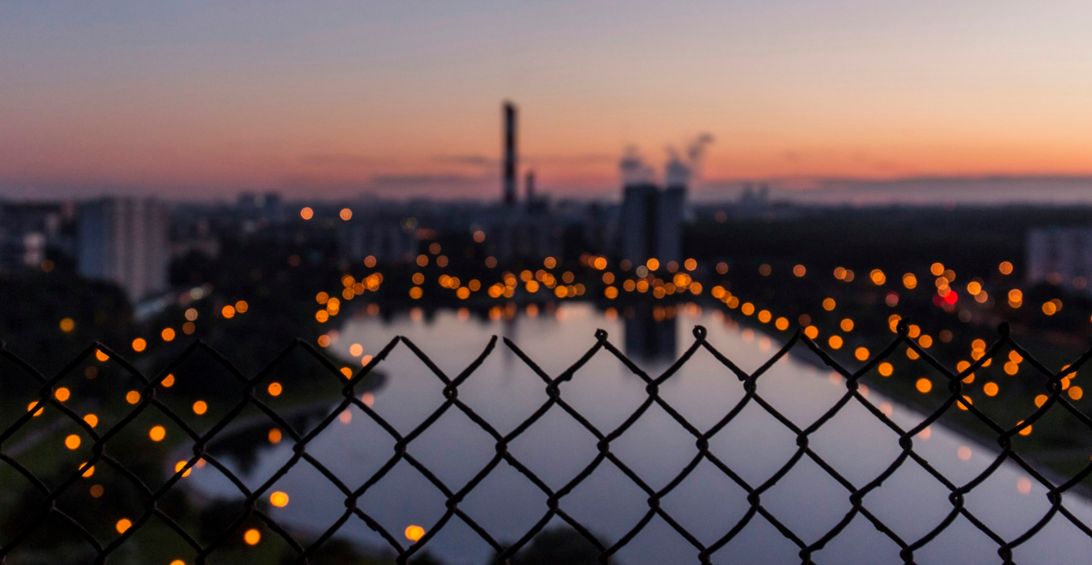
click at [524, 171] on img "Zoom out on this image" at bounding box center [545, 282] width 1093 height 729
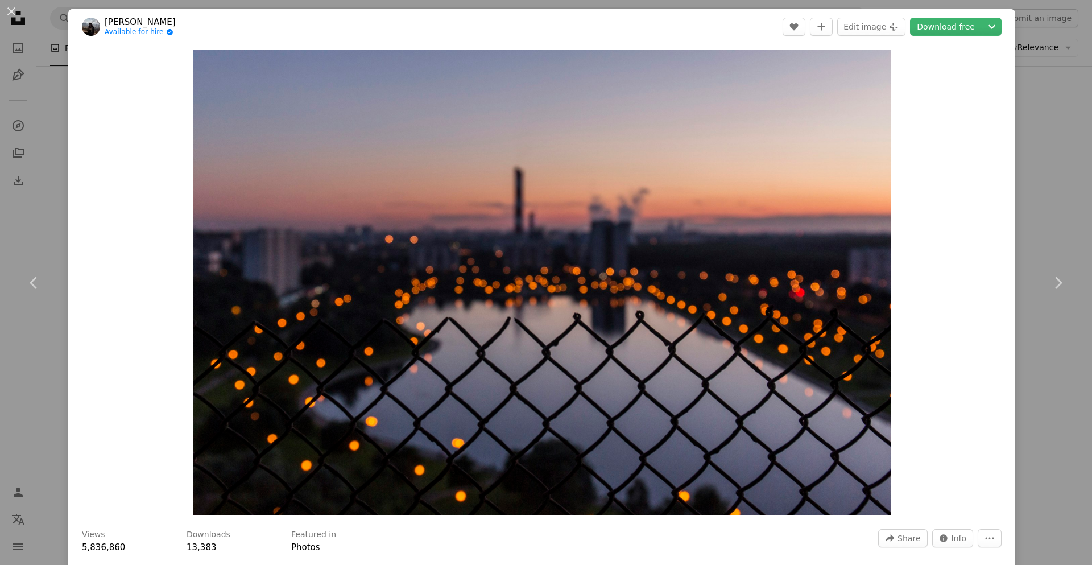
click at [23, 86] on div "An X shape Chevron left Chevron right [PERSON_NAME] Available for hire A checkm…" at bounding box center [546, 282] width 1092 height 565
